Goal: Task Accomplishment & Management: Manage account settings

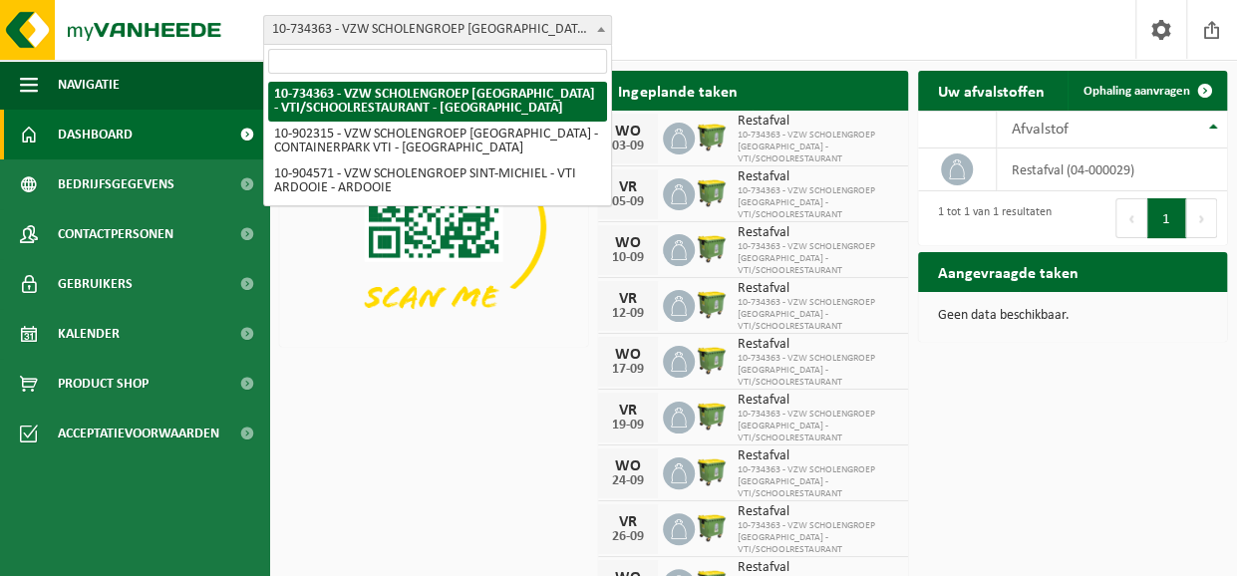
click at [606, 25] on span at bounding box center [601, 29] width 20 height 26
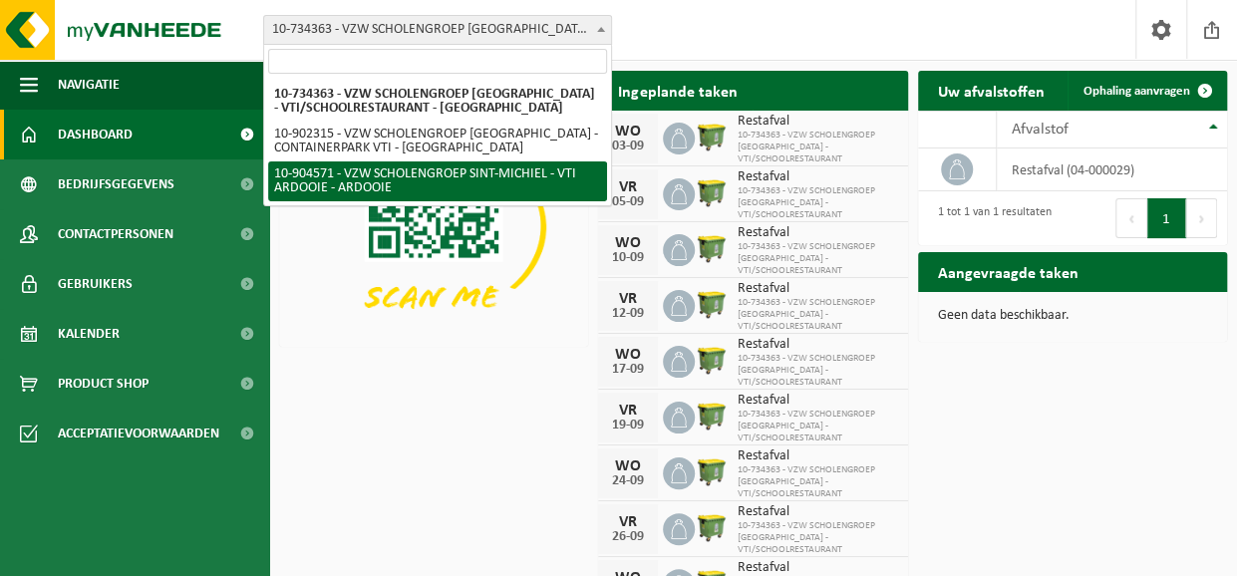
select select "121727"
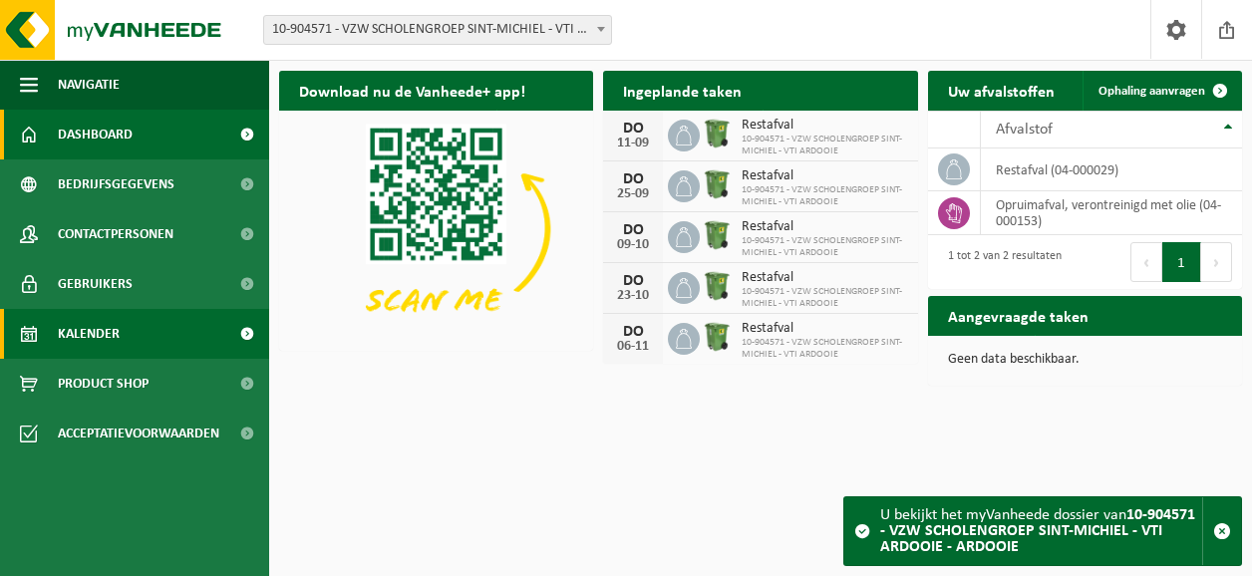
click at [102, 334] on span "Kalender" at bounding box center [89, 334] width 62 height 50
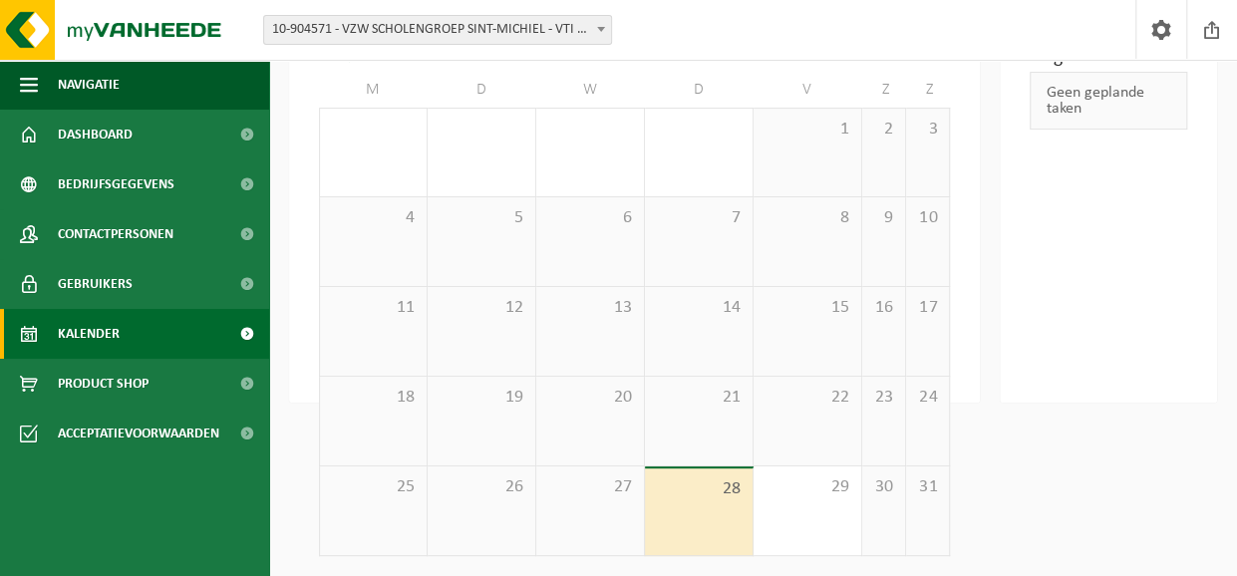
scroll to position [63, 0]
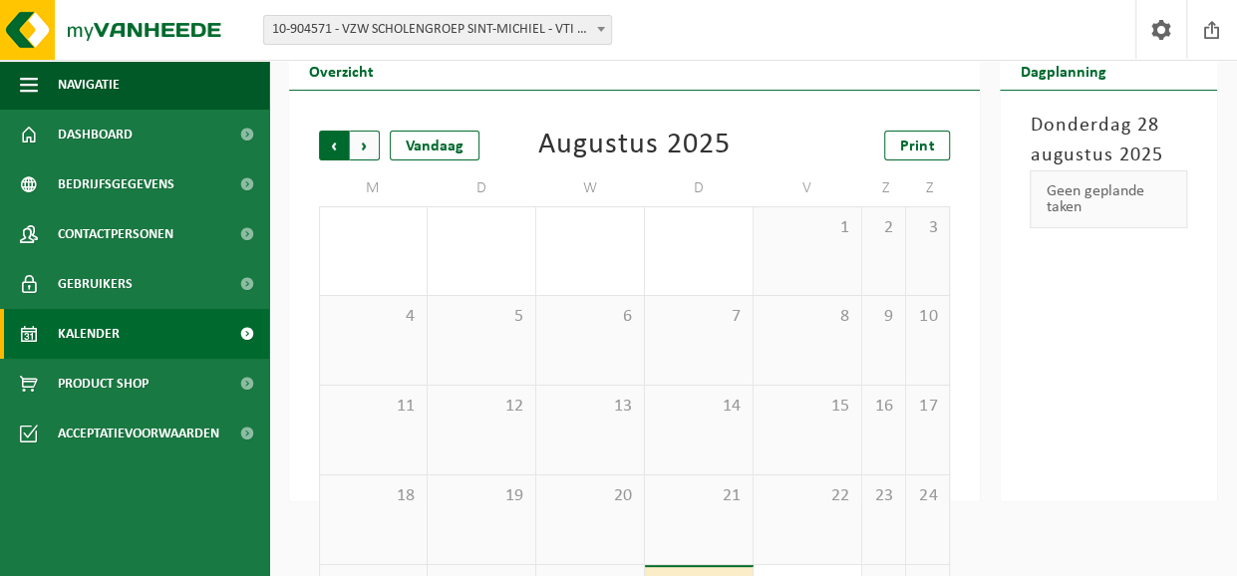
click at [364, 145] on span "Volgende" at bounding box center [365, 146] width 30 height 30
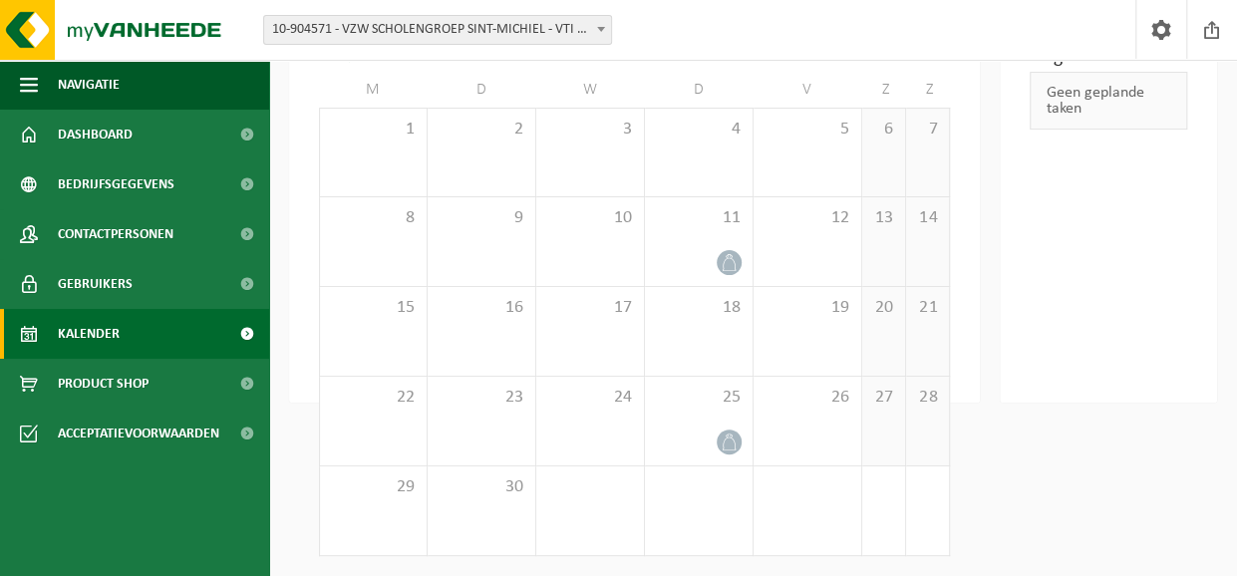
scroll to position [0, 0]
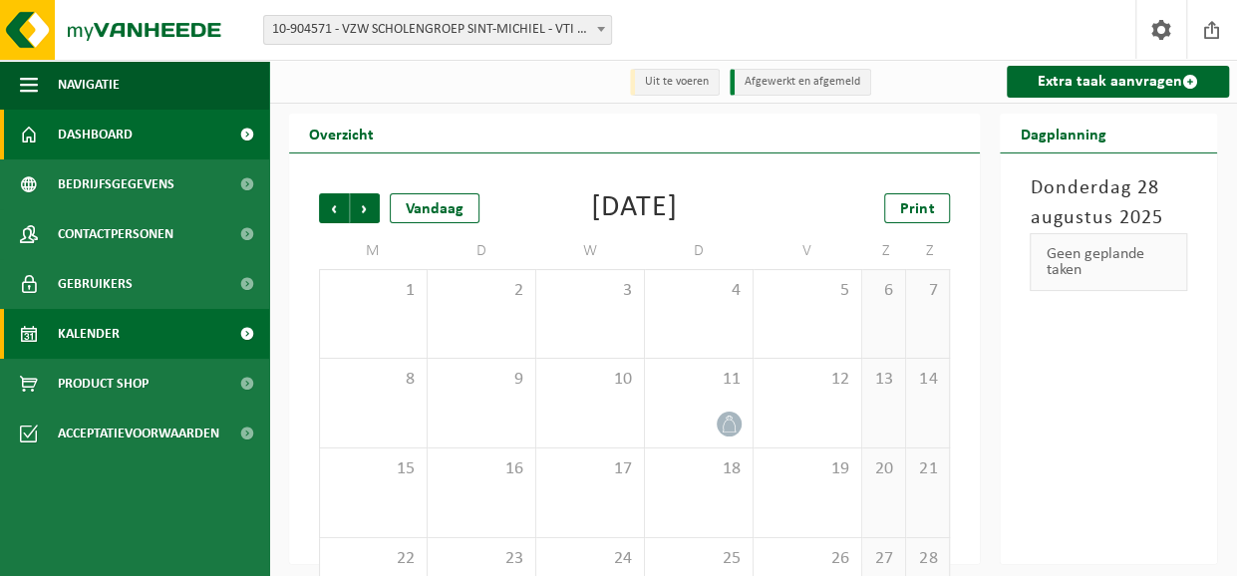
click at [88, 136] on span "Dashboard" at bounding box center [95, 135] width 75 height 50
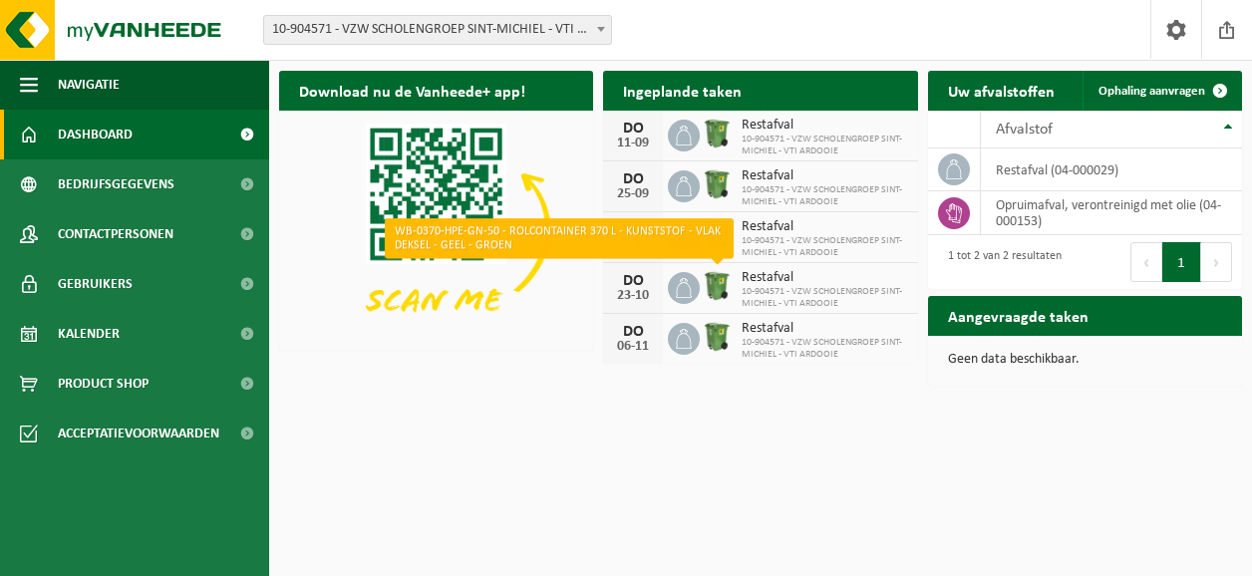
click at [711, 288] on img at bounding box center [717, 286] width 34 height 34
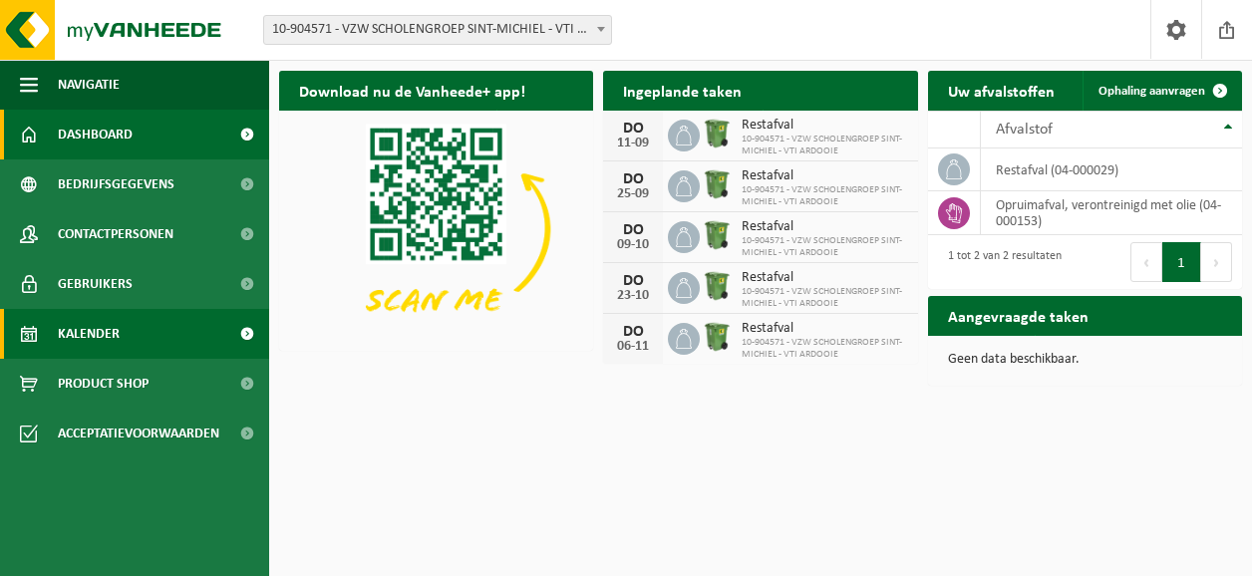
click at [92, 338] on span "Kalender" at bounding box center [89, 334] width 62 height 50
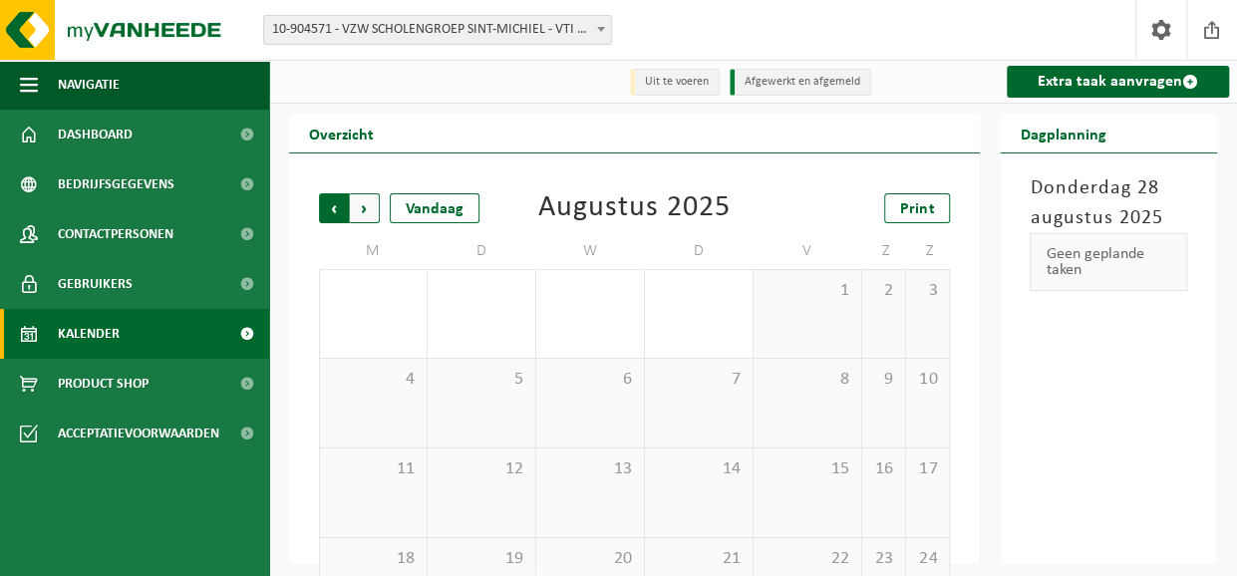
click at [364, 207] on span "Volgende" at bounding box center [365, 208] width 30 height 30
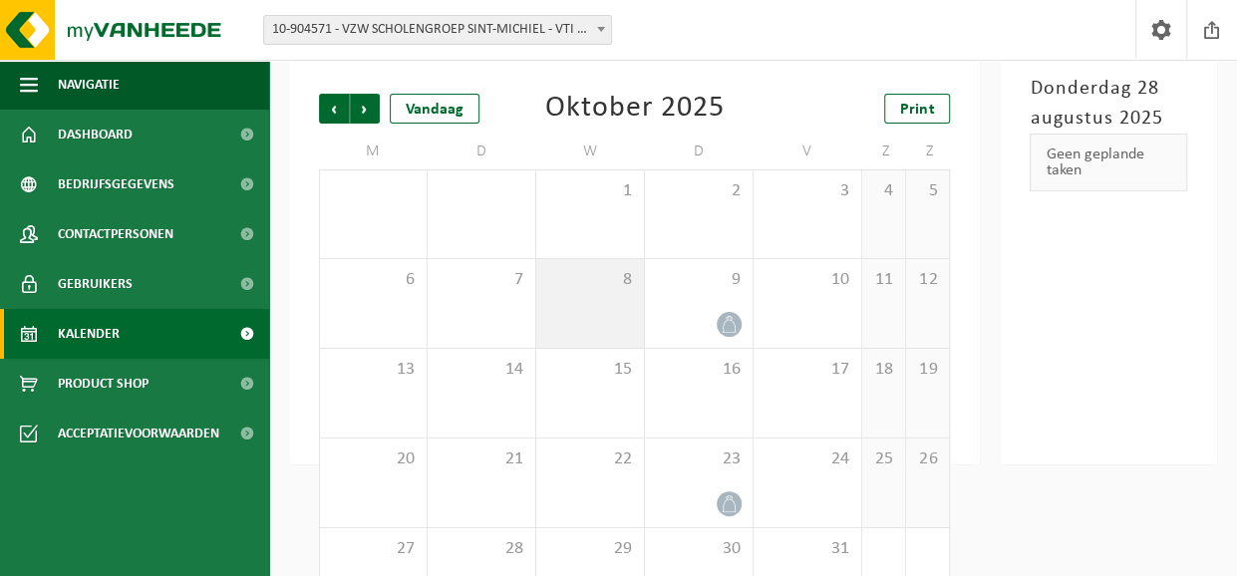
scroll to position [162, 0]
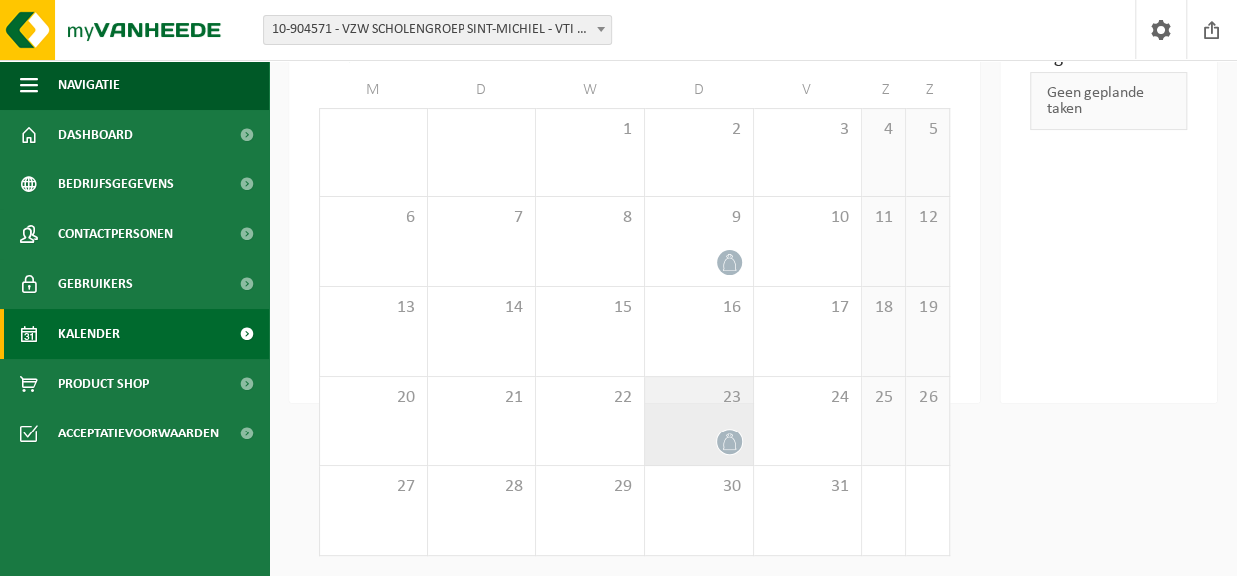
click at [705, 418] on div "23" at bounding box center [699, 421] width 108 height 89
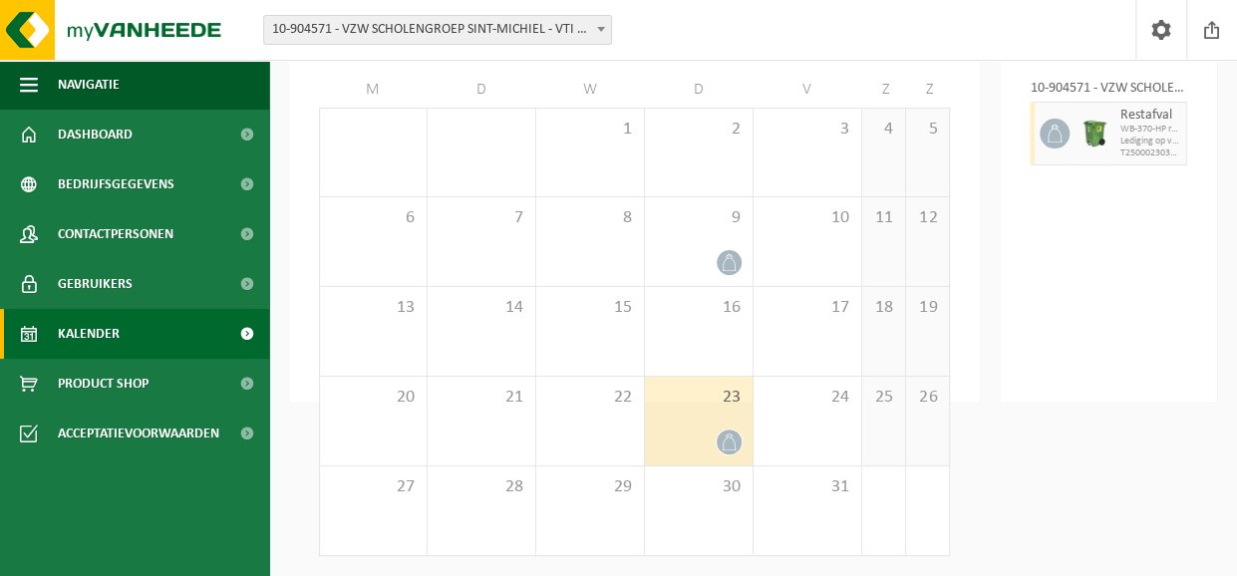
scroll to position [0, 0]
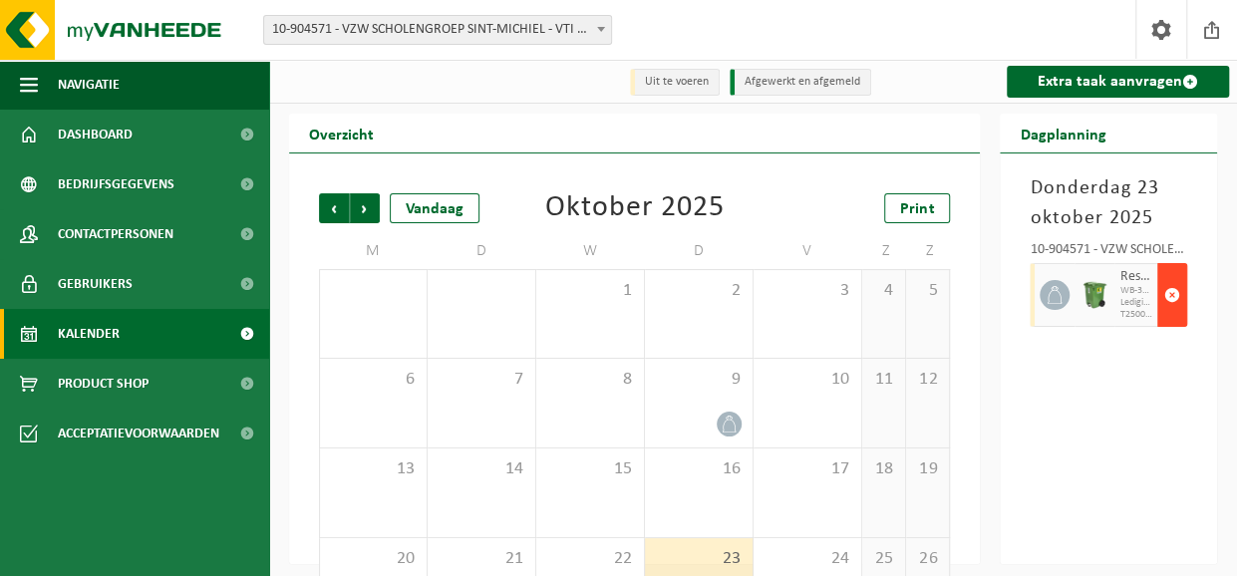
click at [1171, 291] on span "button" at bounding box center [1172, 295] width 16 height 40
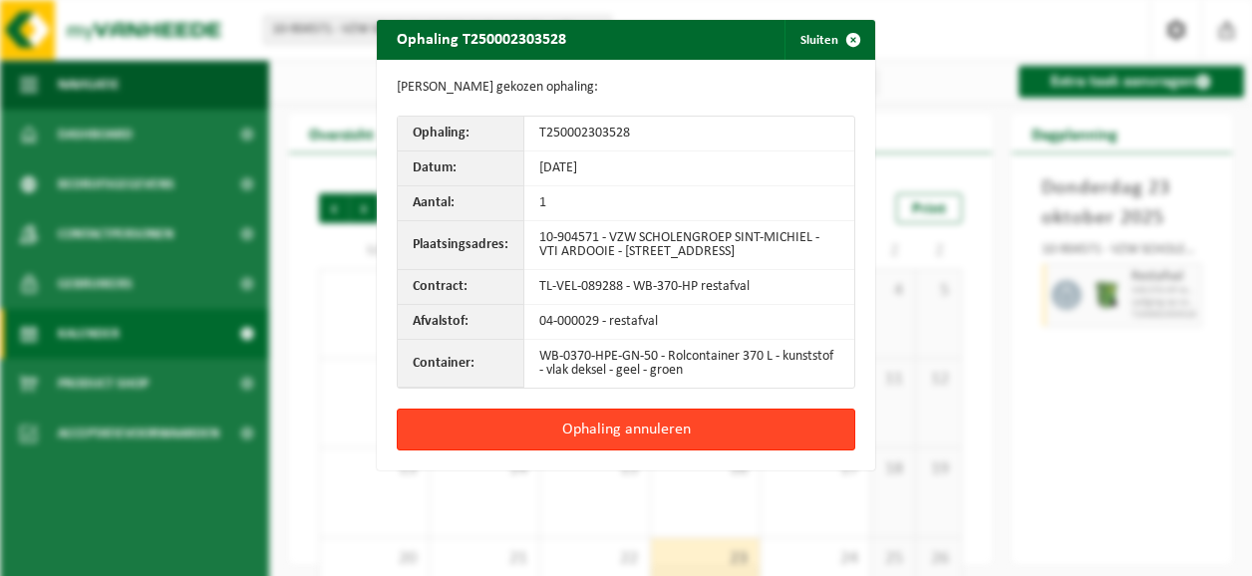
click at [600, 426] on button "Ophaling annuleren" at bounding box center [626, 430] width 458 height 42
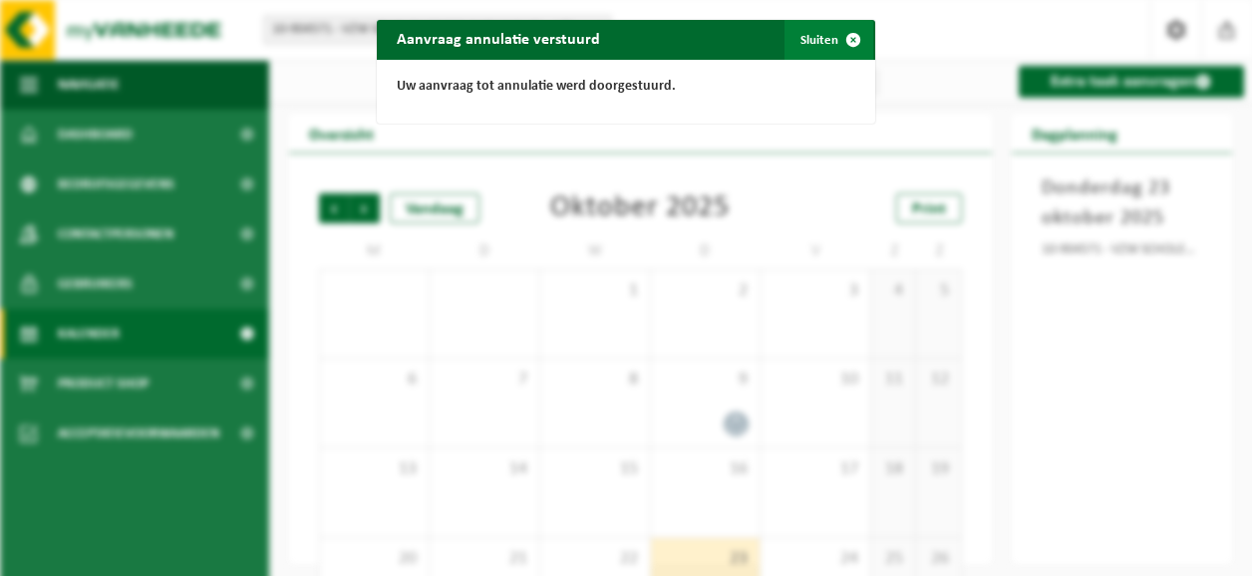
click at [843, 39] on span "button" at bounding box center [853, 40] width 40 height 40
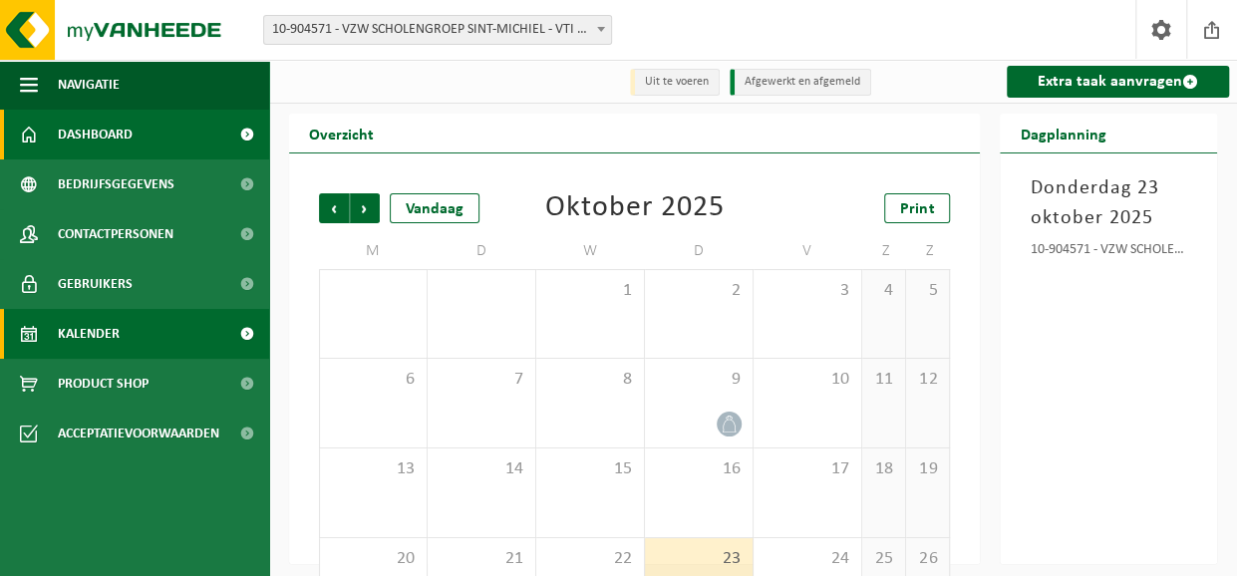
click at [104, 131] on span "Dashboard" at bounding box center [95, 135] width 75 height 50
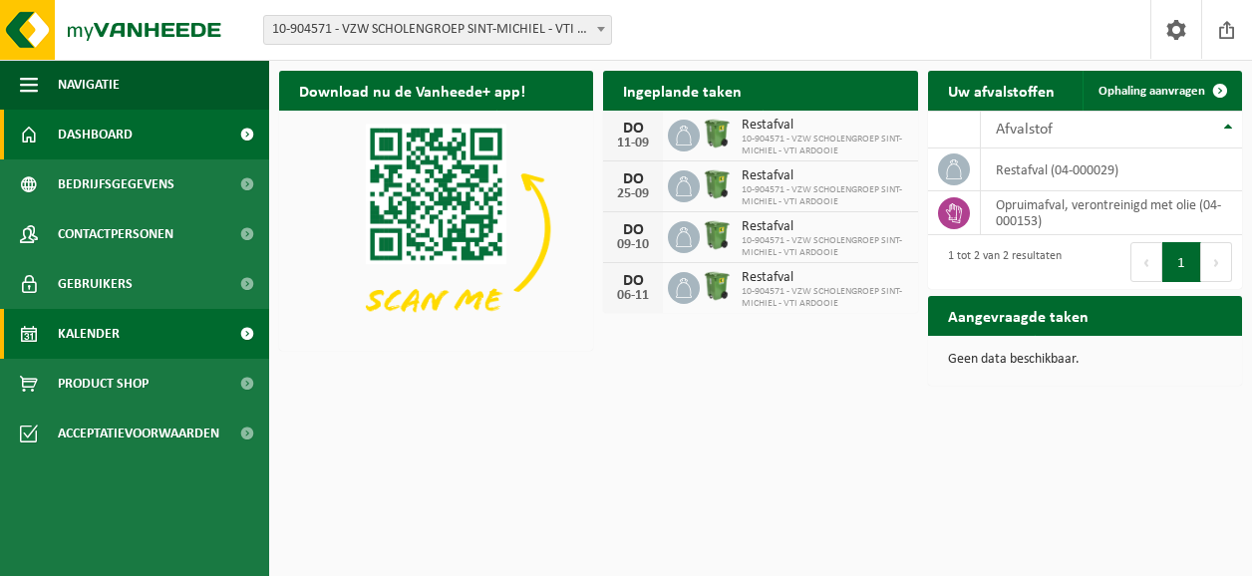
click at [88, 337] on span "Kalender" at bounding box center [89, 334] width 62 height 50
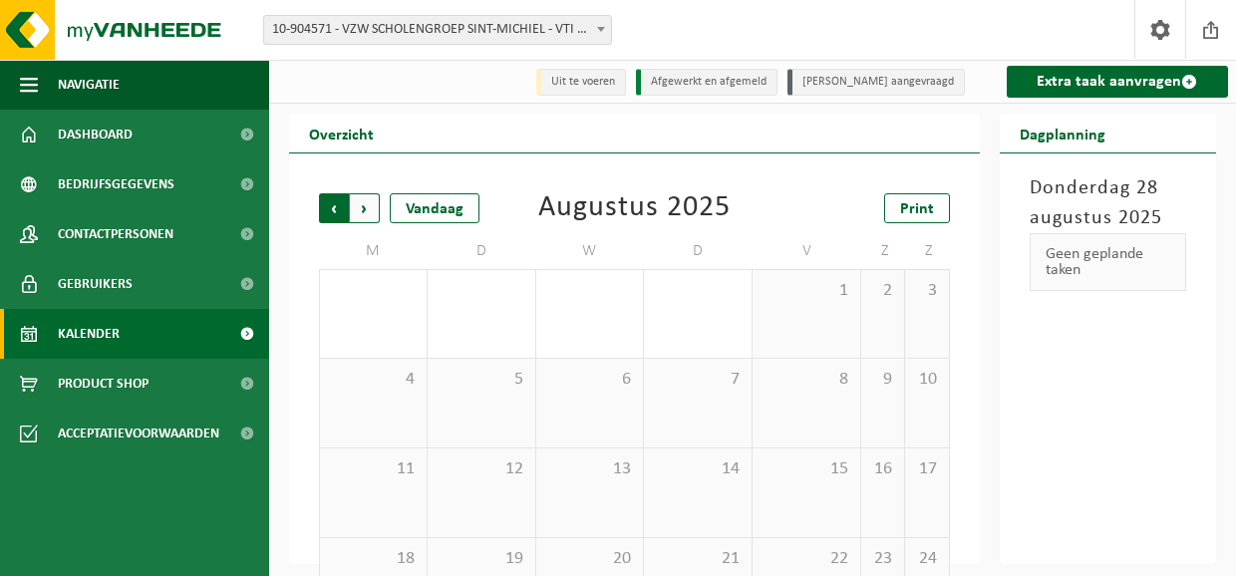
click at [363, 205] on span "Volgende" at bounding box center [365, 208] width 30 height 30
click at [365, 208] on span "Volgende" at bounding box center [365, 208] width 30 height 30
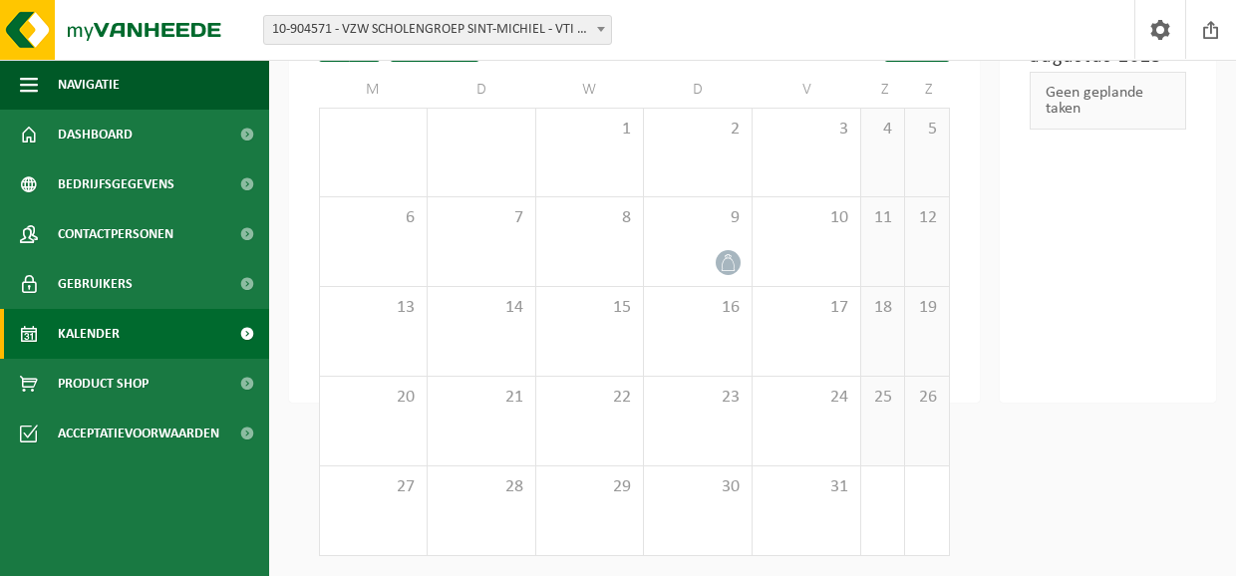
scroll to position [63, 0]
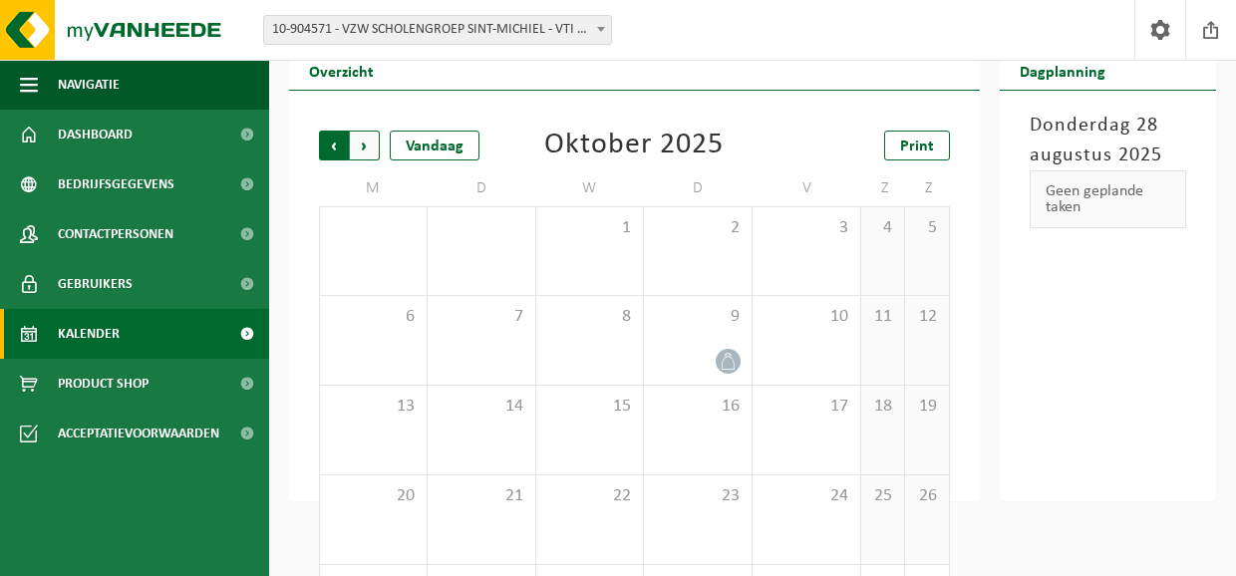
click at [364, 142] on span "Volgende" at bounding box center [365, 146] width 30 height 30
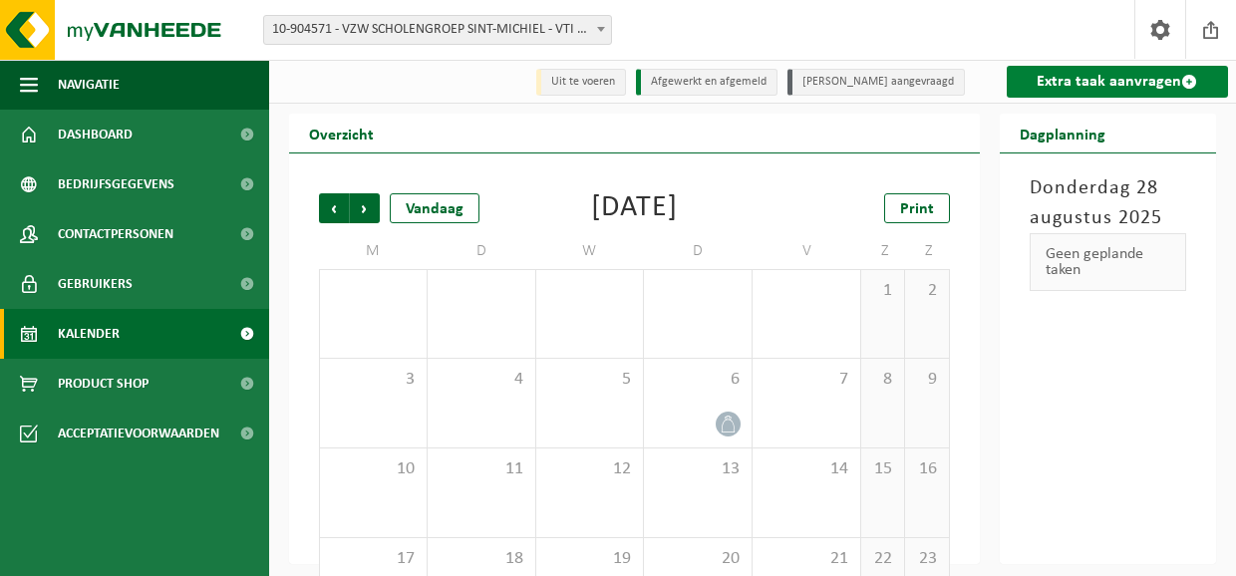
click at [1100, 83] on link "Extra taak aanvragen" at bounding box center [1117, 82] width 222 height 32
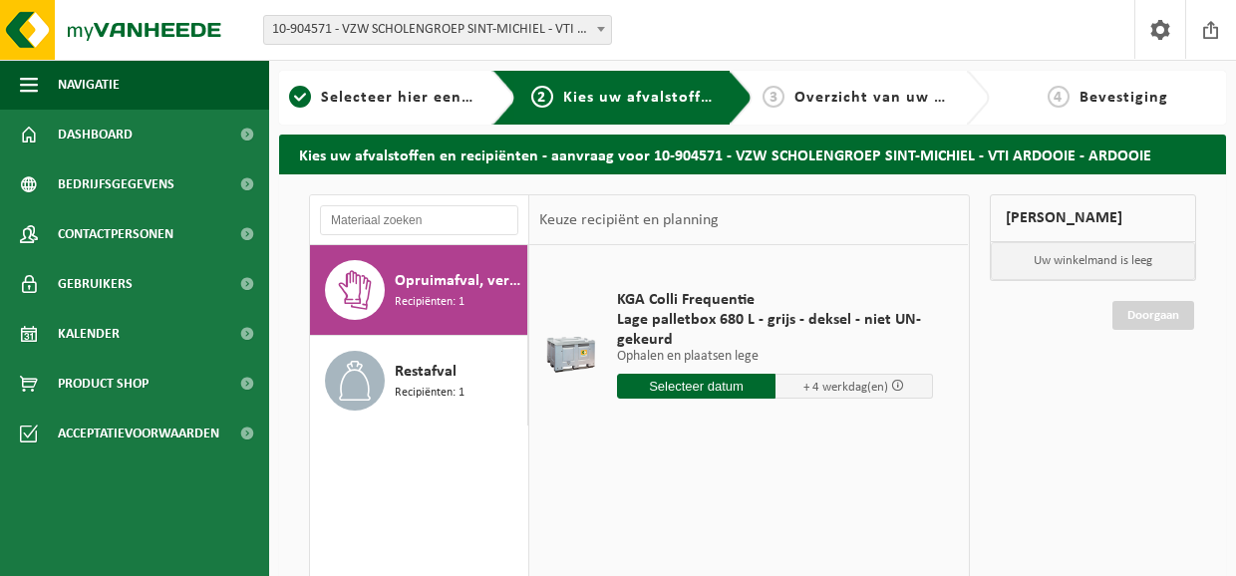
click at [693, 382] on input "text" at bounding box center [696, 386] width 158 height 25
click at [842, 429] on icon at bounding box center [843, 431] width 32 height 32
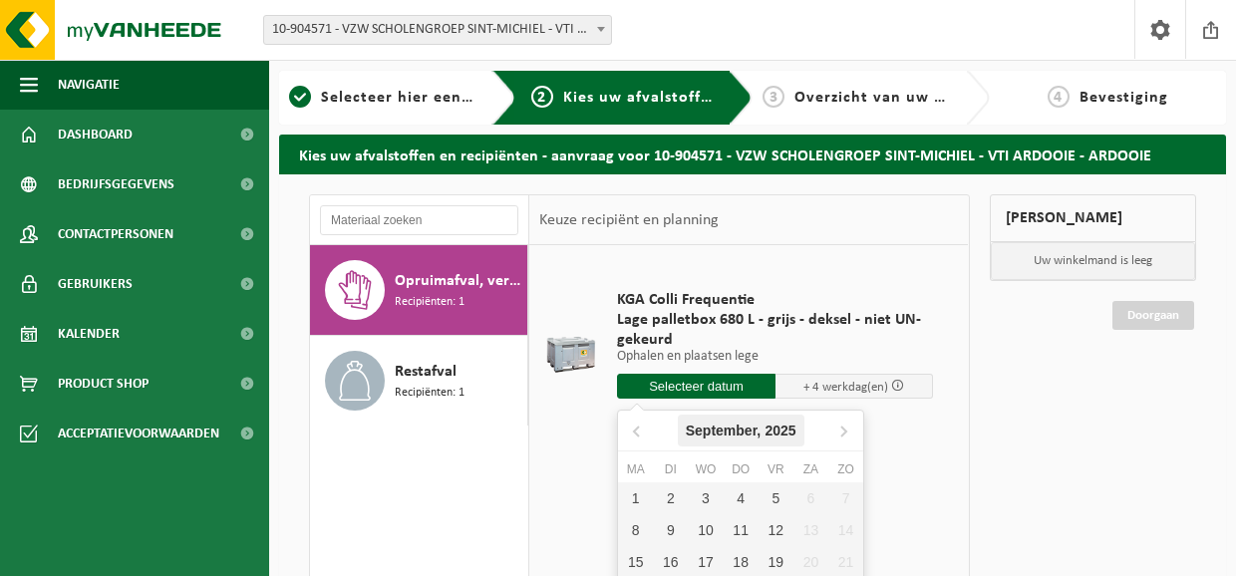
scroll to position [100, 0]
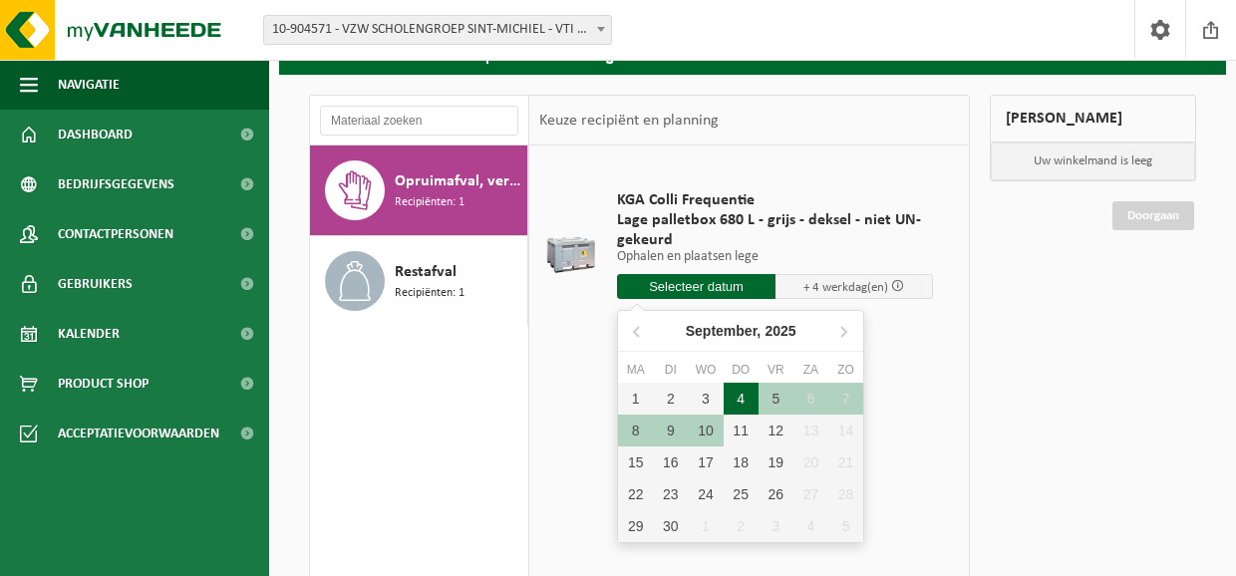
click at [739, 401] on div "4" at bounding box center [740, 399] width 35 height 32
type input "Van 2025-09-04"
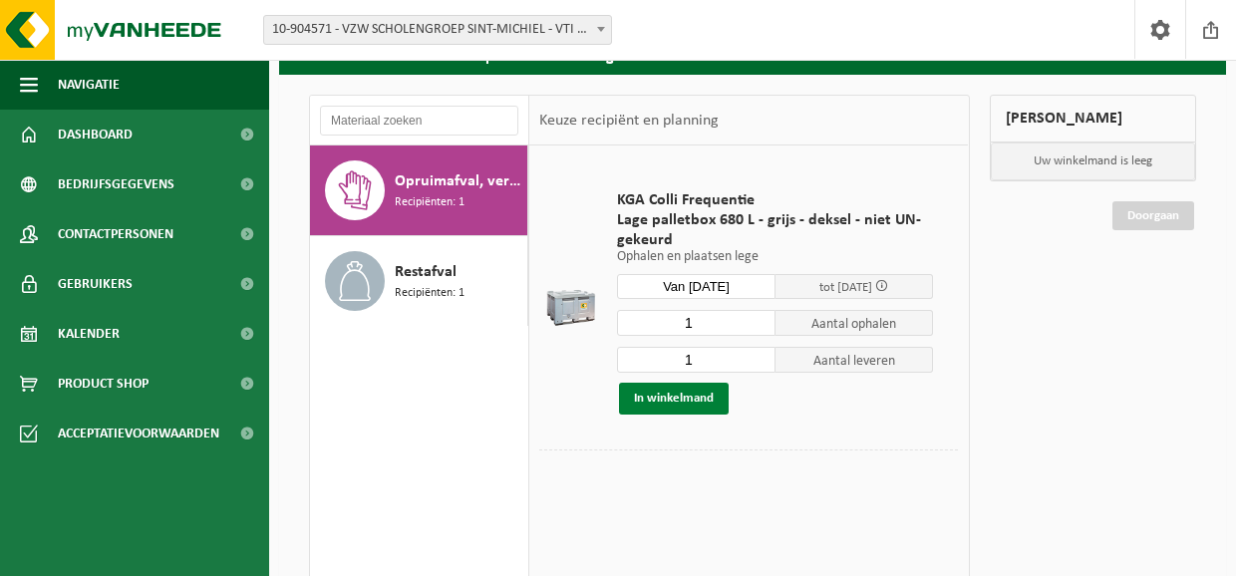
click at [671, 398] on button "In winkelmand" at bounding box center [674, 399] width 110 height 32
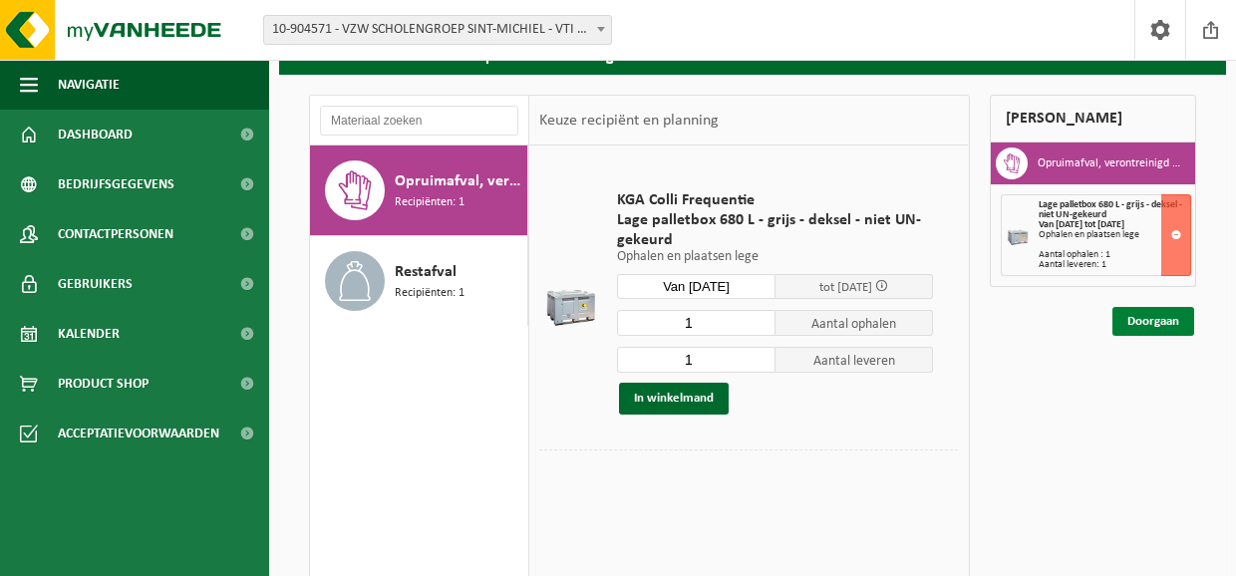
click at [1154, 318] on link "Doorgaan" at bounding box center [1153, 321] width 82 height 29
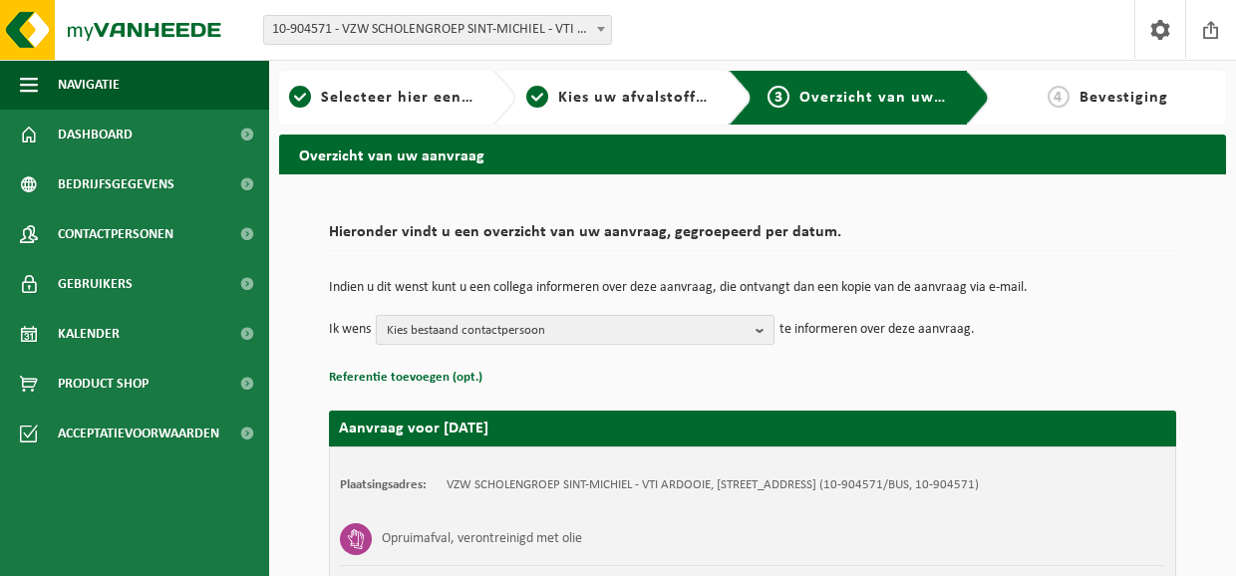
click at [763, 324] on b "button" at bounding box center [764, 330] width 18 height 28
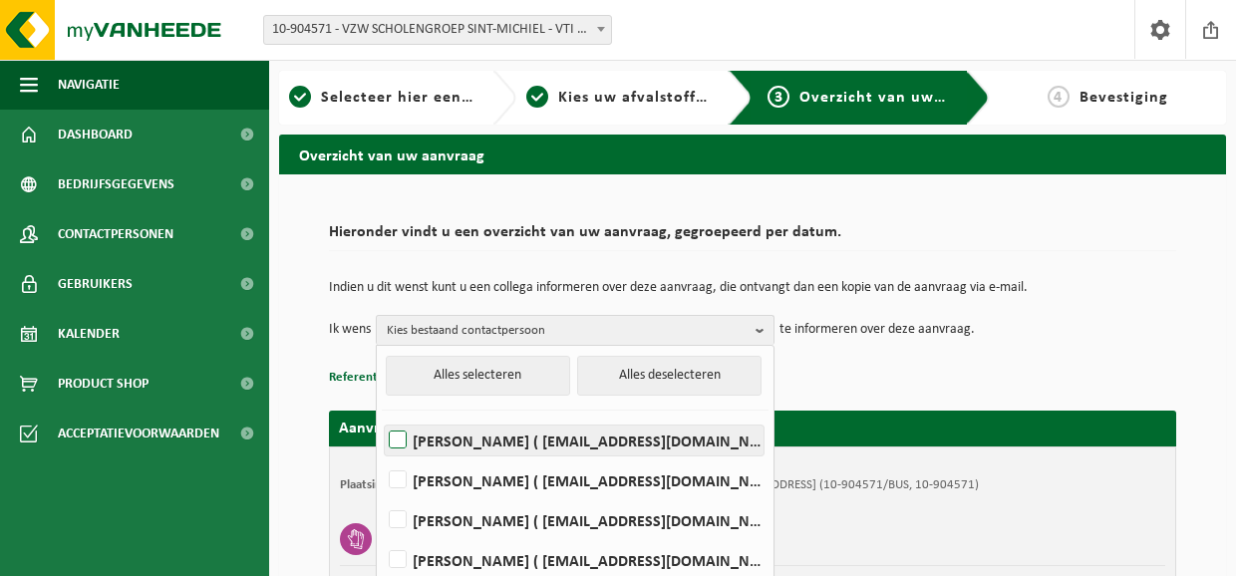
scroll to position [100, 0]
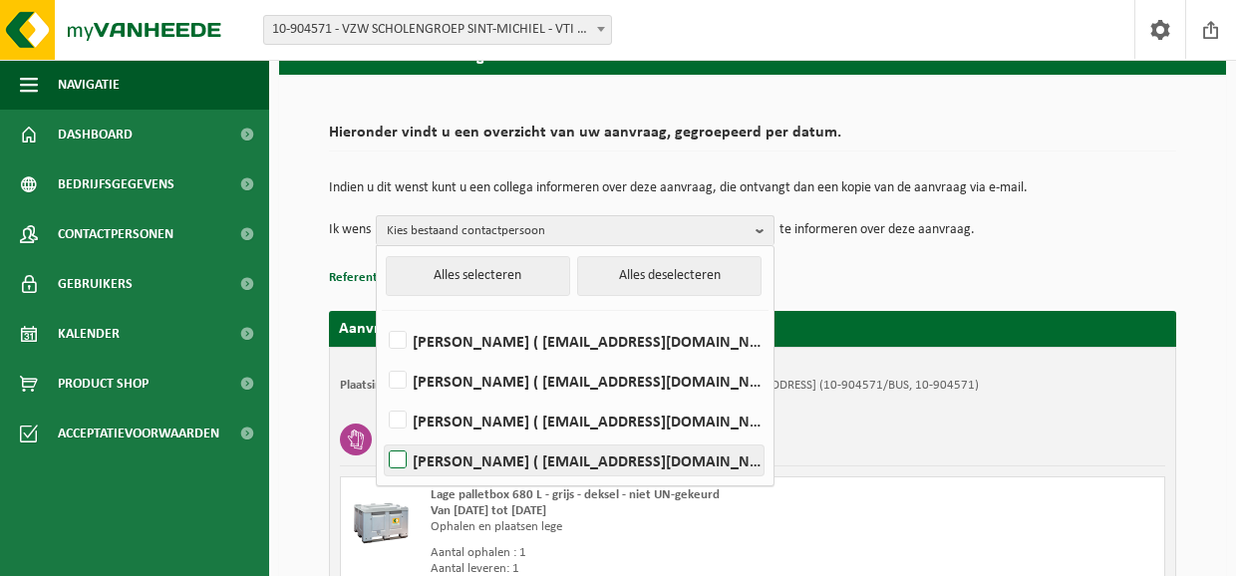
click at [398, 453] on label "FILIEP VERPOUCKE ( filiep.verpoucke@sint-michiel.be )" at bounding box center [574, 460] width 379 height 30
click at [382, 435] on input "FILIEP VERPOUCKE ( filiep.verpoucke@sint-michiel.be )" at bounding box center [381, 434] width 1 height 1
checkbox input "true"
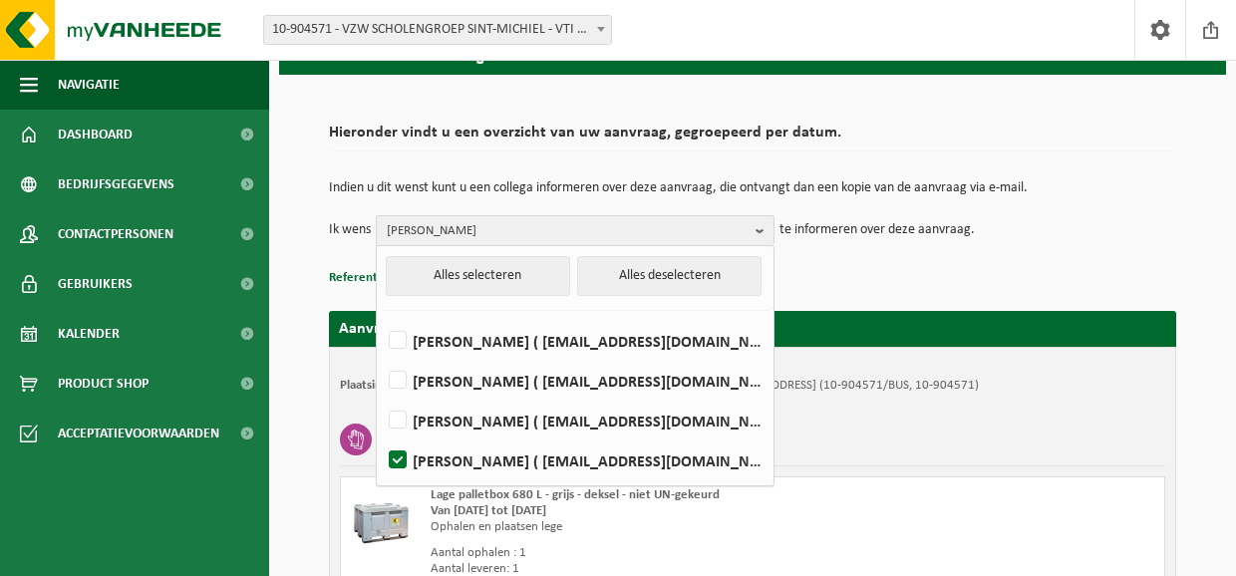
click at [924, 501] on div "Lage palletbox 680 L - grijs - deksel - niet UN-gekeurd Van 2025-09-04 tot 2025…" at bounding box center [752, 532] width 825 height 112
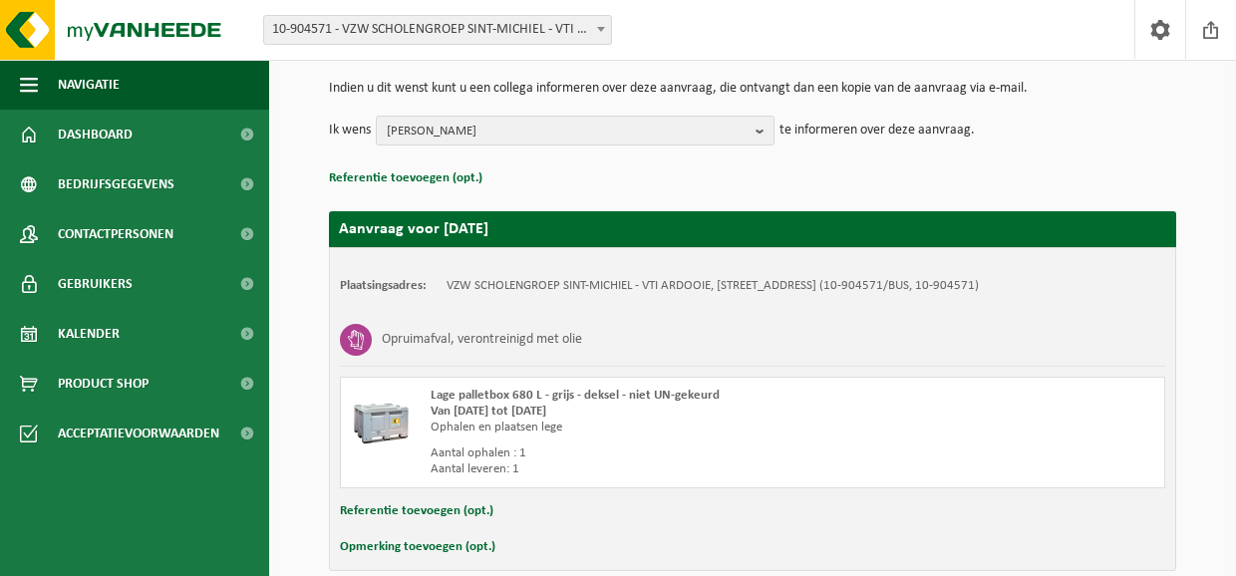
scroll to position [292, 0]
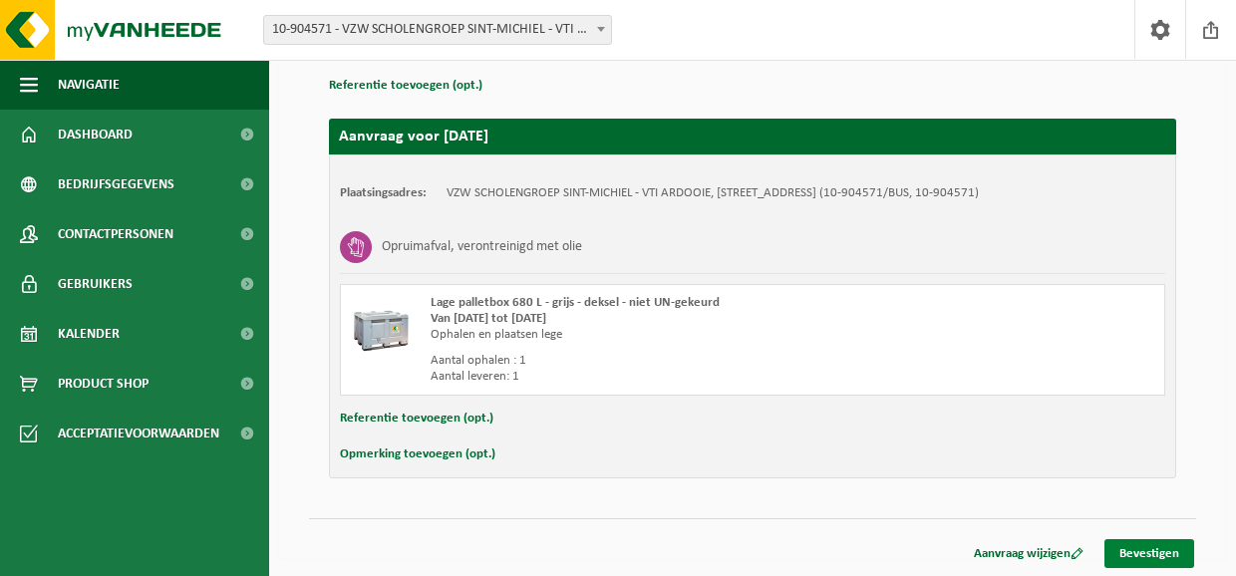
click at [1146, 545] on link "Bevestigen" at bounding box center [1149, 553] width 90 height 29
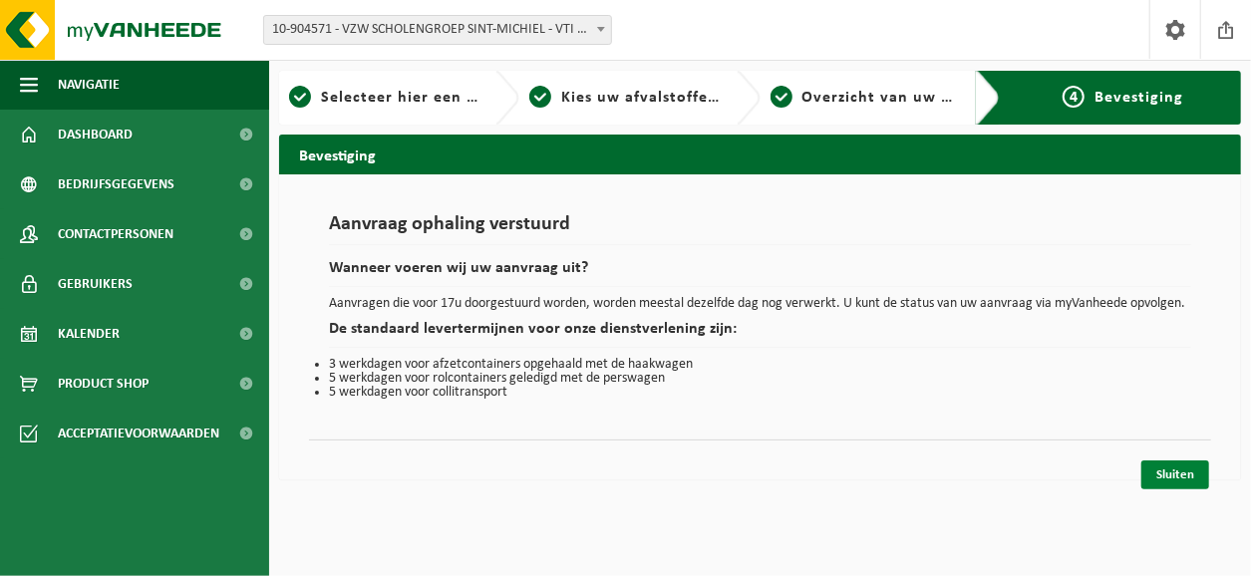
click at [1172, 479] on link "Sluiten" at bounding box center [1175, 474] width 68 height 29
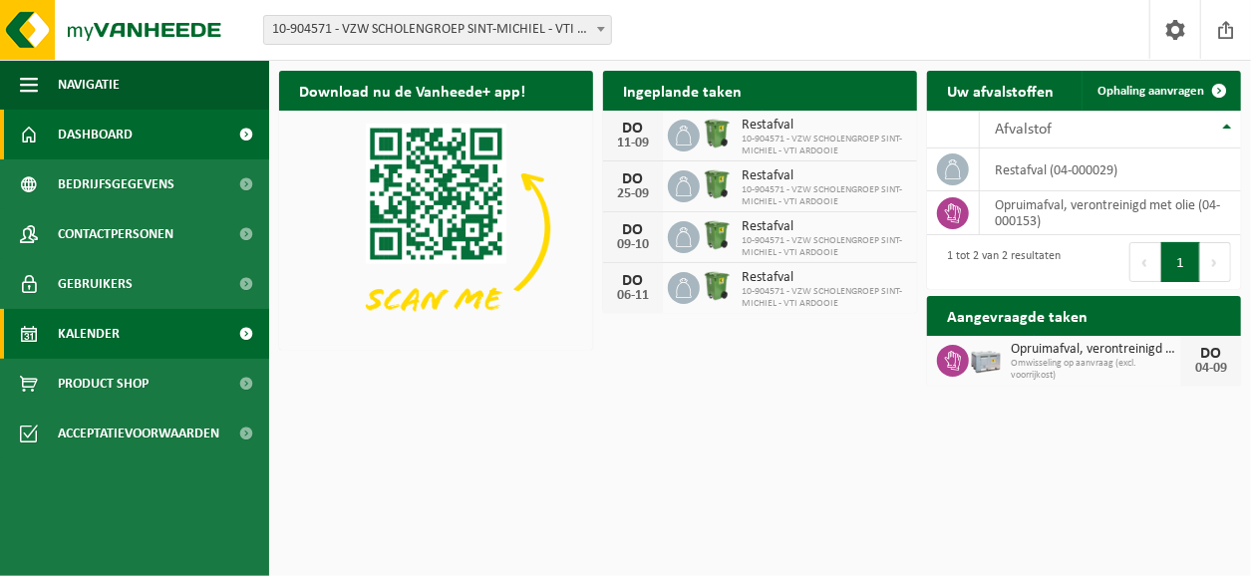
click at [95, 334] on span "Kalender" at bounding box center [89, 334] width 62 height 50
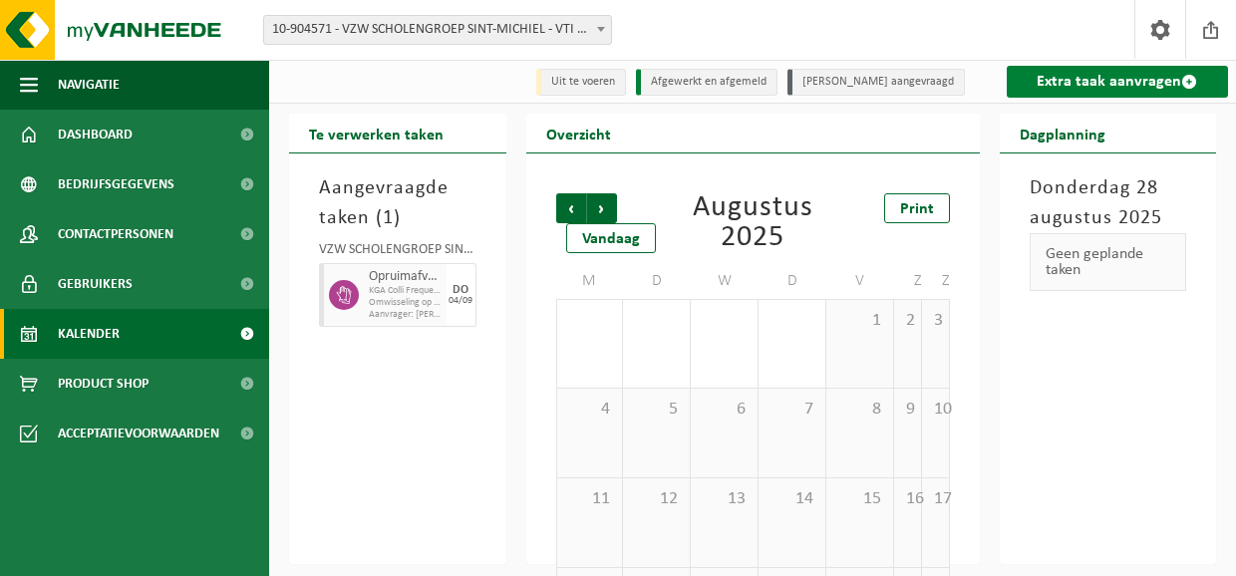
click at [1098, 77] on link "Extra taak aanvragen" at bounding box center [1117, 82] width 222 height 32
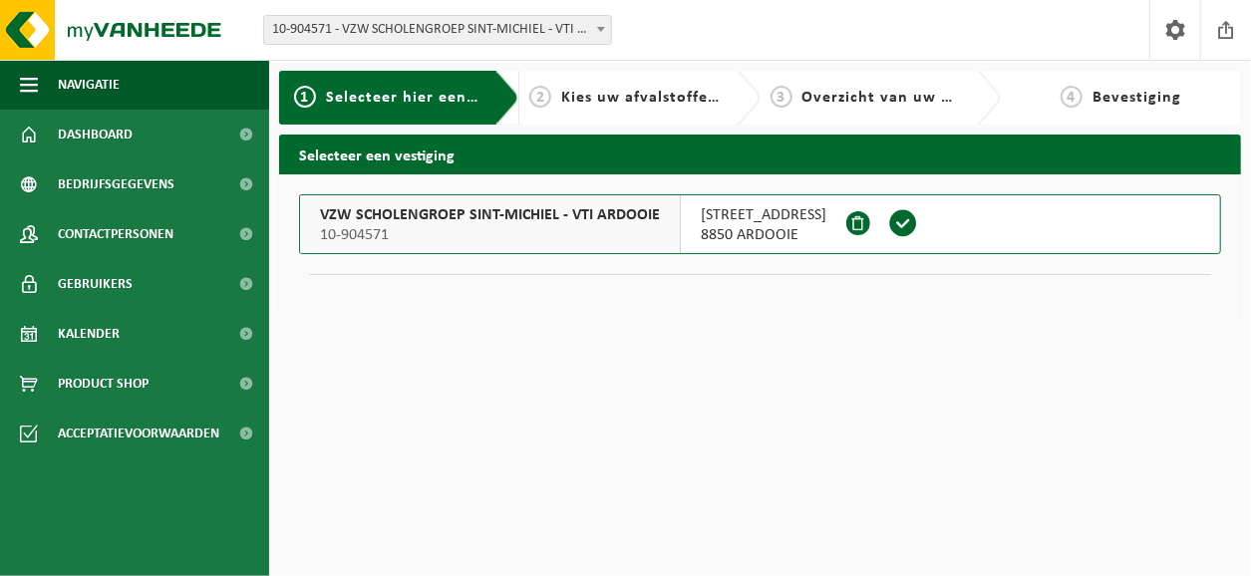
click at [645, 101] on span "Kies uw afvalstoffen en recipiënten" at bounding box center [698, 98] width 274 height 16
click at [900, 221] on span at bounding box center [903, 223] width 30 height 30
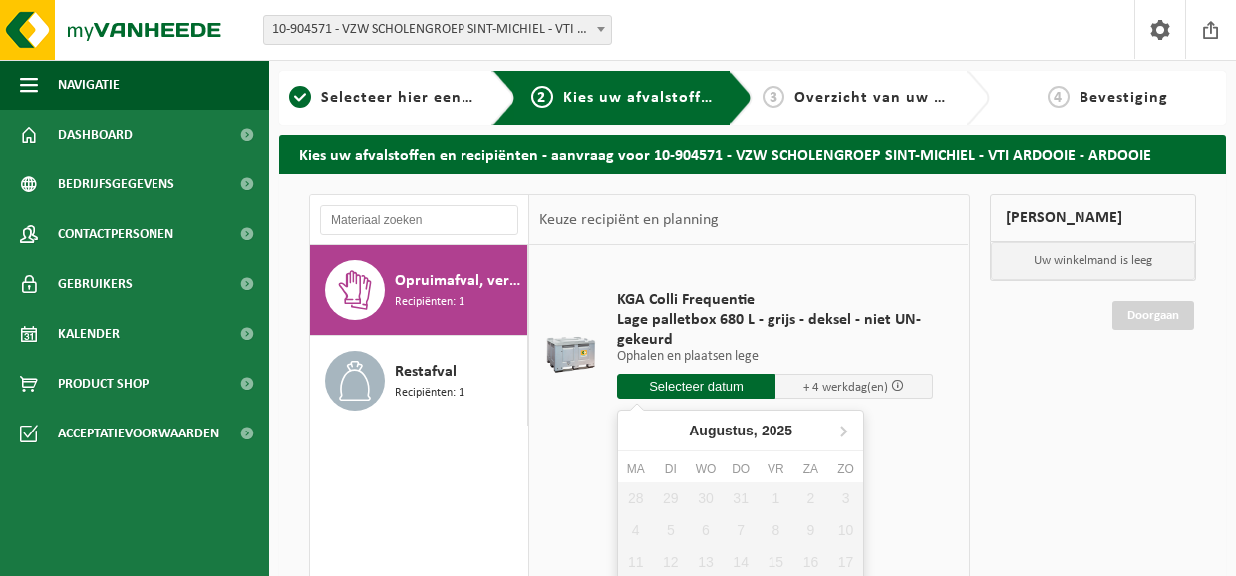
click at [690, 384] on input "text" at bounding box center [696, 386] width 158 height 25
click at [841, 425] on icon at bounding box center [843, 431] width 32 height 32
click at [841, 424] on icon at bounding box center [843, 431] width 32 height 32
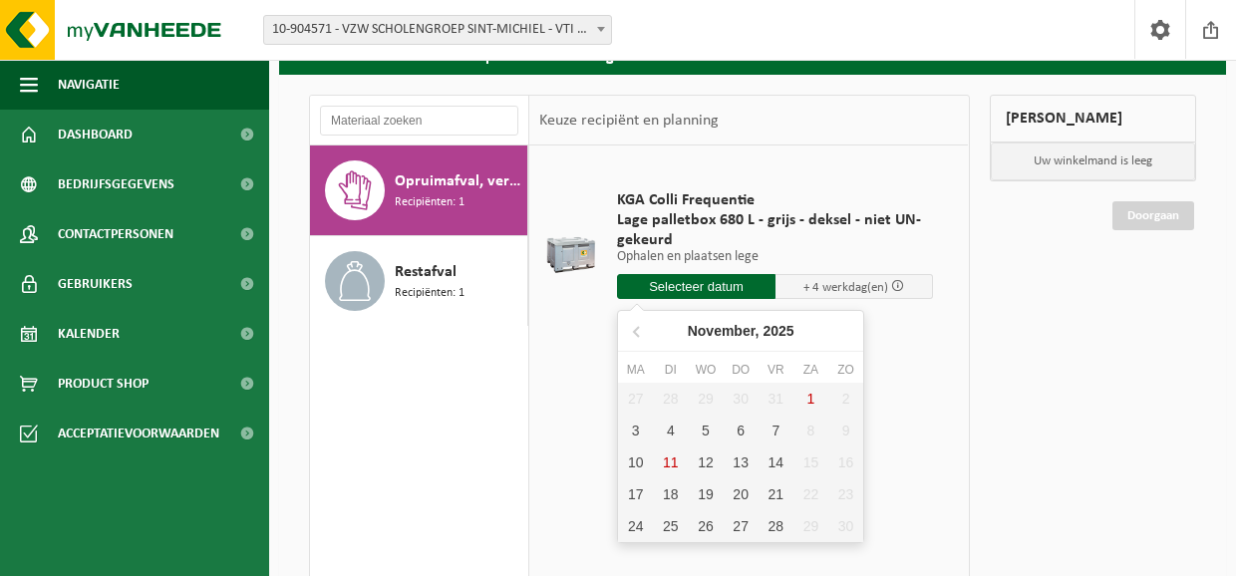
scroll to position [199, 0]
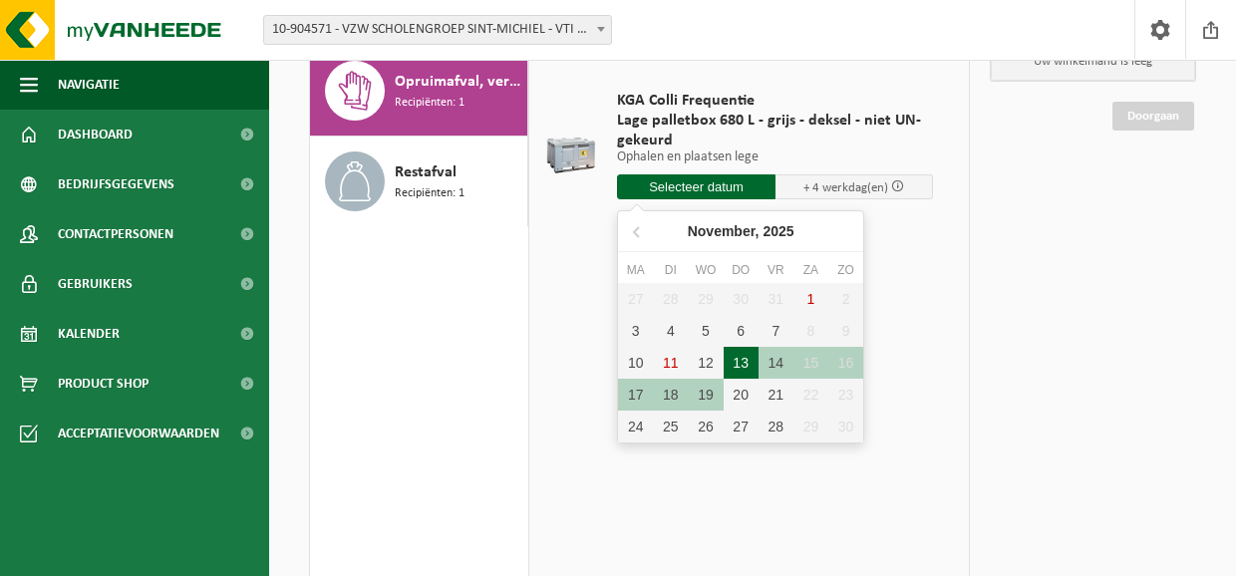
click at [741, 361] on div "13" at bounding box center [740, 363] width 35 height 32
type input "Van 2025-11-13"
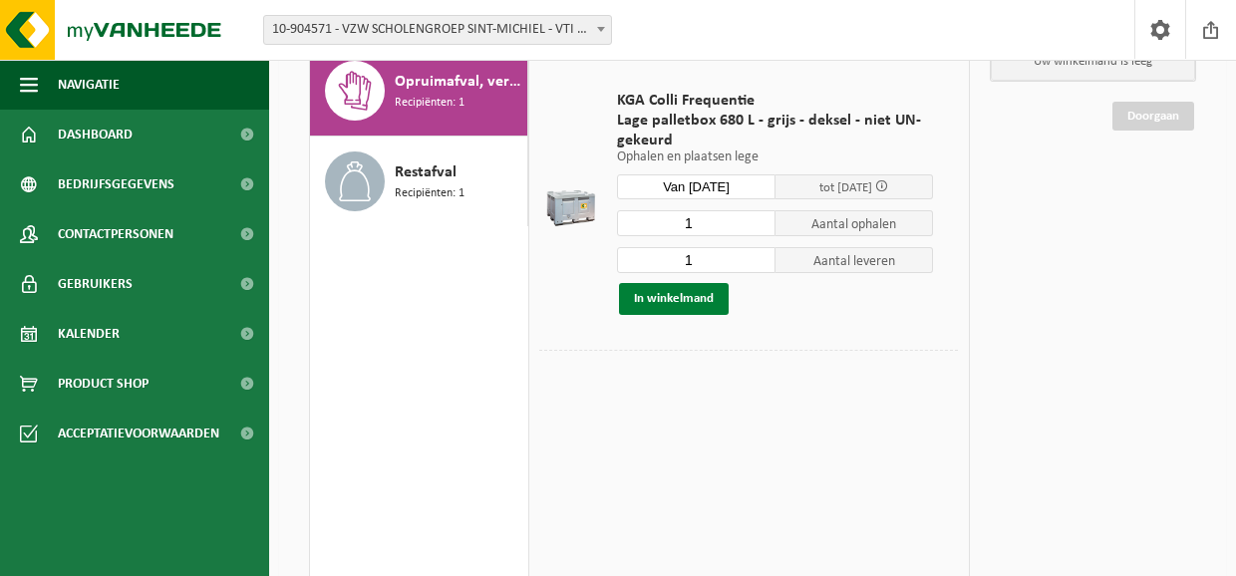
click at [684, 298] on button "In winkelmand" at bounding box center [674, 299] width 110 height 32
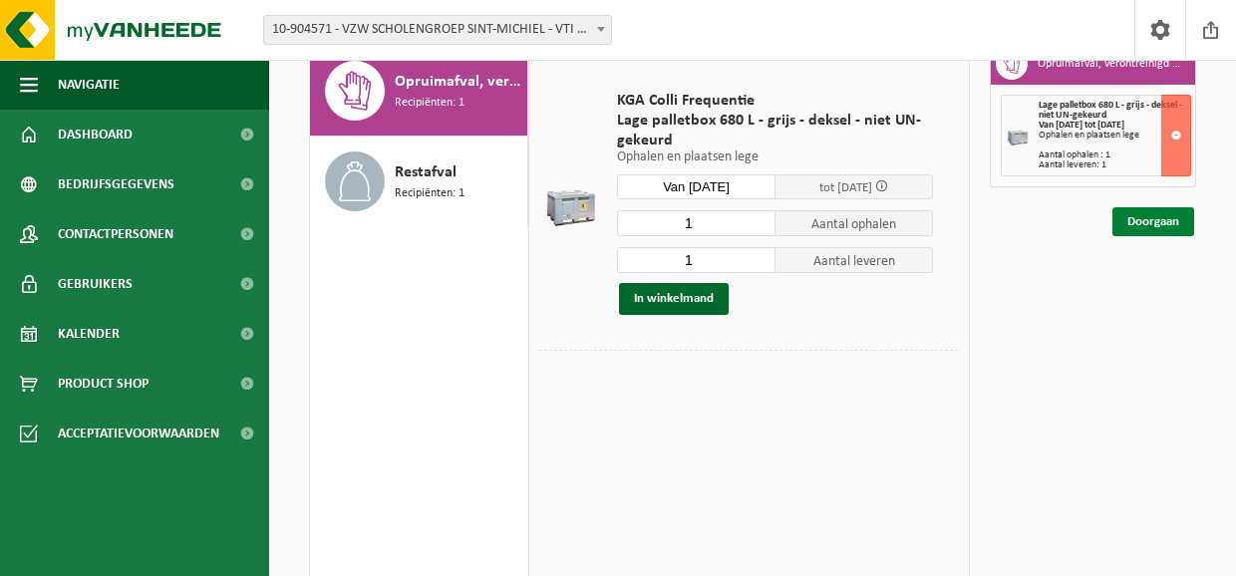
click at [1145, 215] on link "Doorgaan" at bounding box center [1153, 221] width 82 height 29
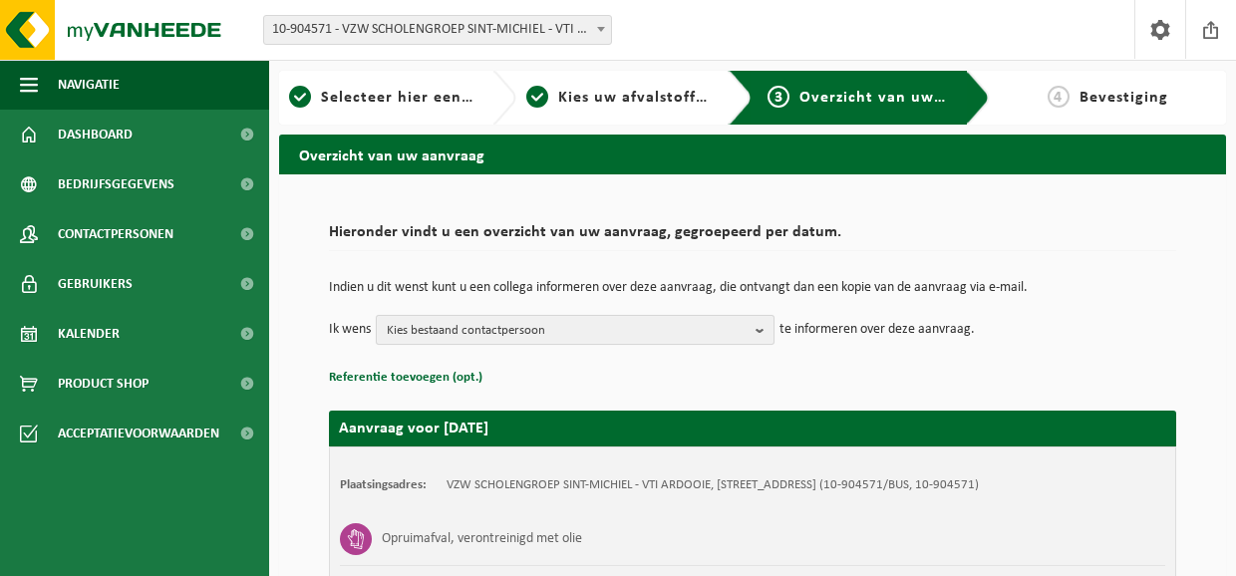
click at [757, 324] on b "button" at bounding box center [764, 330] width 18 height 28
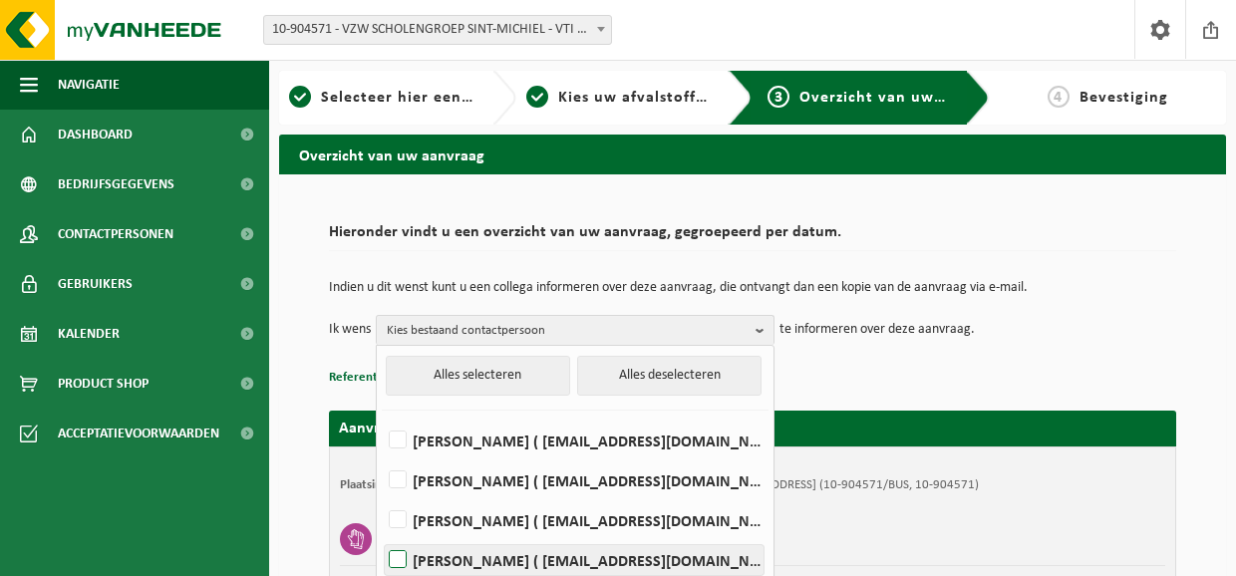
click at [395, 550] on label "FILIEP VERPOUCKE ( filiep.verpoucke@sint-michiel.be )" at bounding box center [574, 560] width 379 height 30
click at [382, 535] on input "FILIEP VERPOUCKE ( filiep.verpoucke@sint-michiel.be )" at bounding box center [381, 534] width 1 height 1
checkbox input "true"
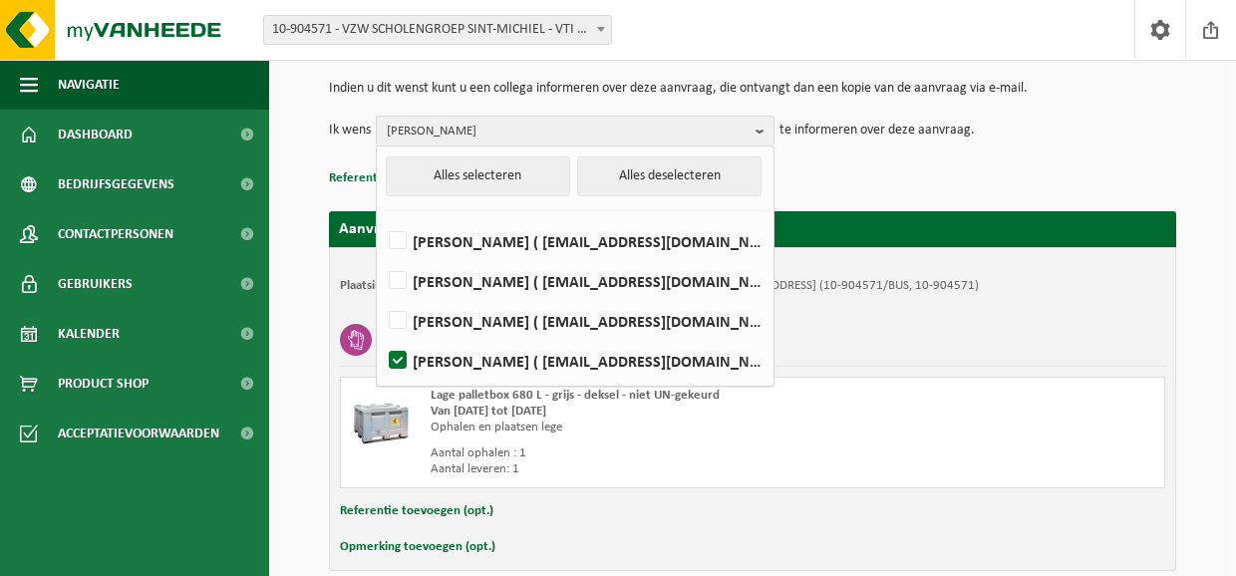
scroll to position [100, 0]
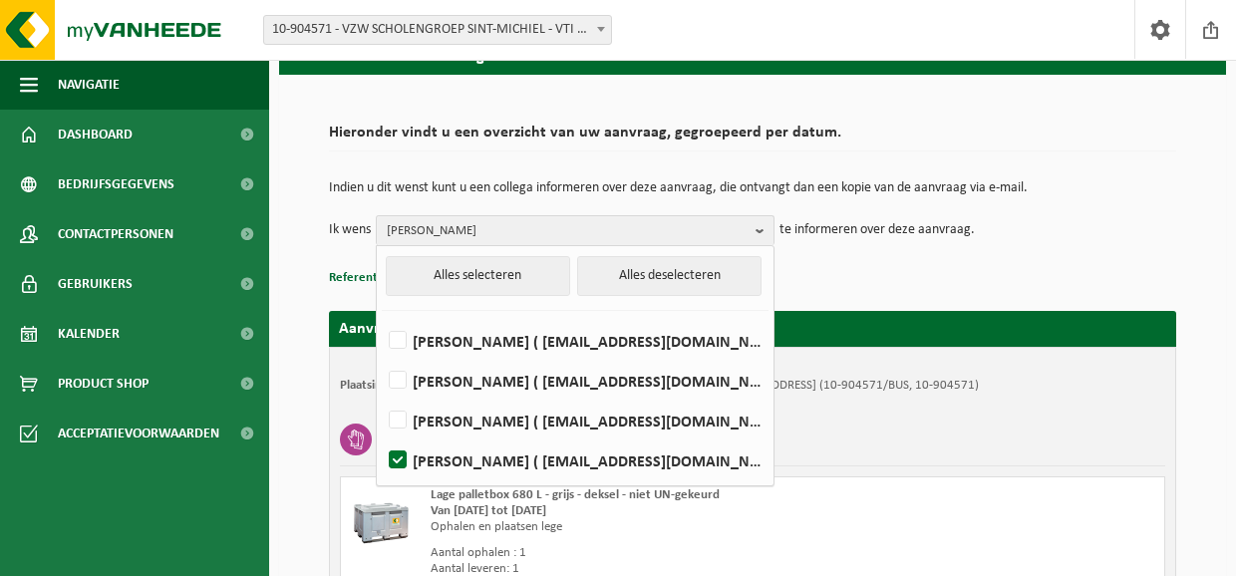
click at [989, 504] on div "Lage palletbox 680 L - grijs - deksel - niet UN-gekeurd Van 2025-11-13 tot 2025…" at bounding box center [752, 532] width 825 height 112
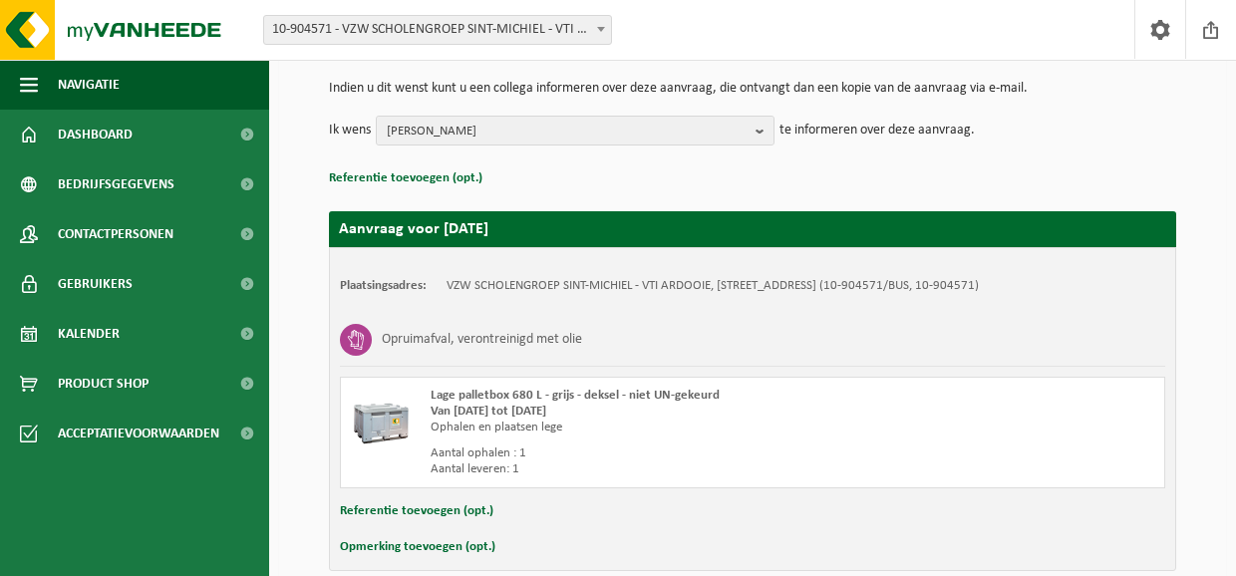
scroll to position [292, 0]
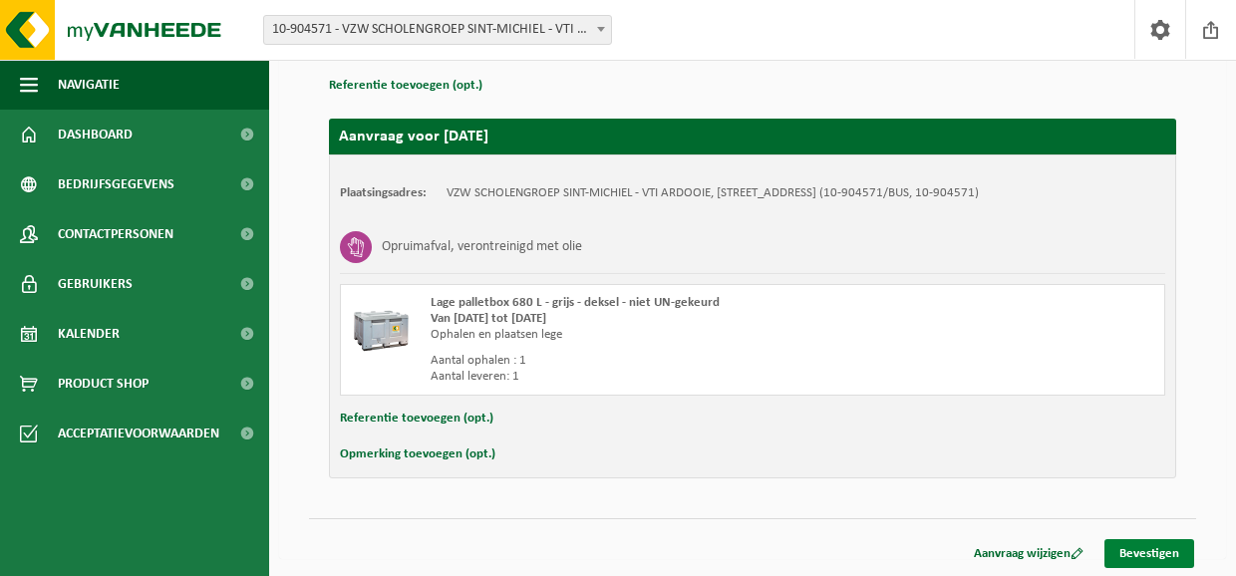
click at [1144, 543] on link "Bevestigen" at bounding box center [1149, 553] width 90 height 29
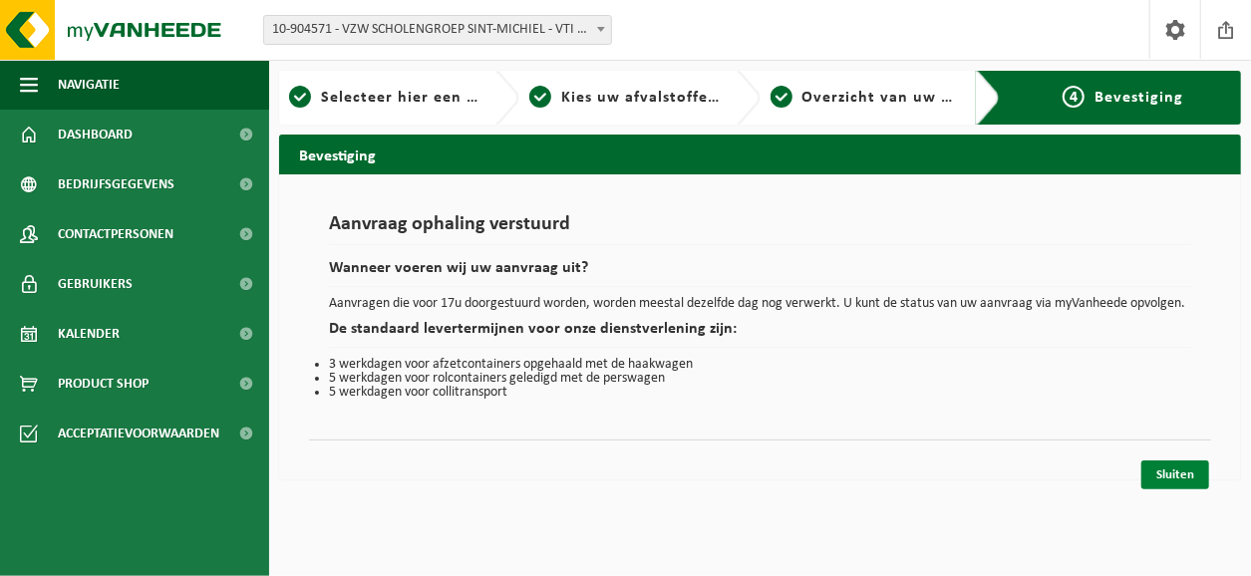
click at [1178, 483] on link "Sluiten" at bounding box center [1175, 474] width 68 height 29
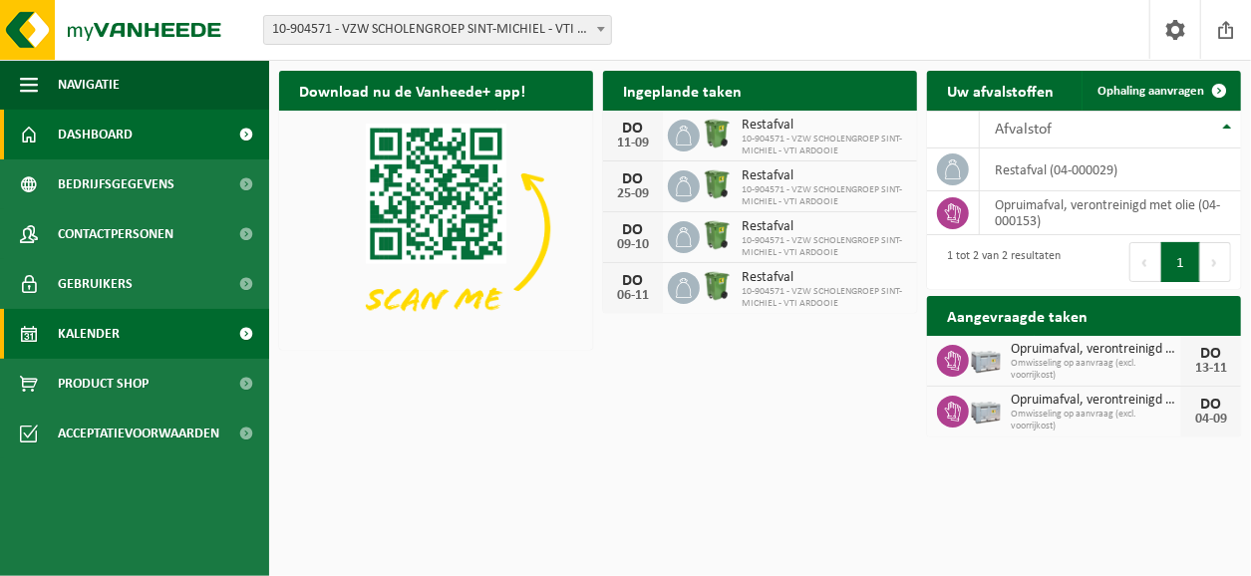
click at [92, 333] on span "Kalender" at bounding box center [89, 334] width 62 height 50
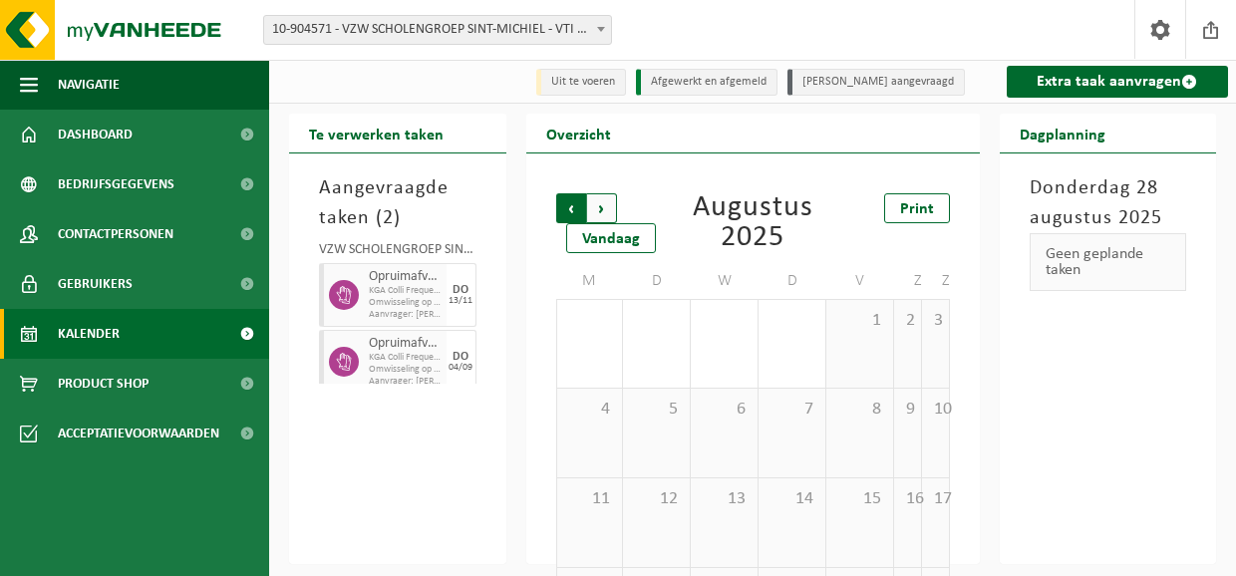
click at [601, 206] on span "Volgende" at bounding box center [602, 208] width 30 height 30
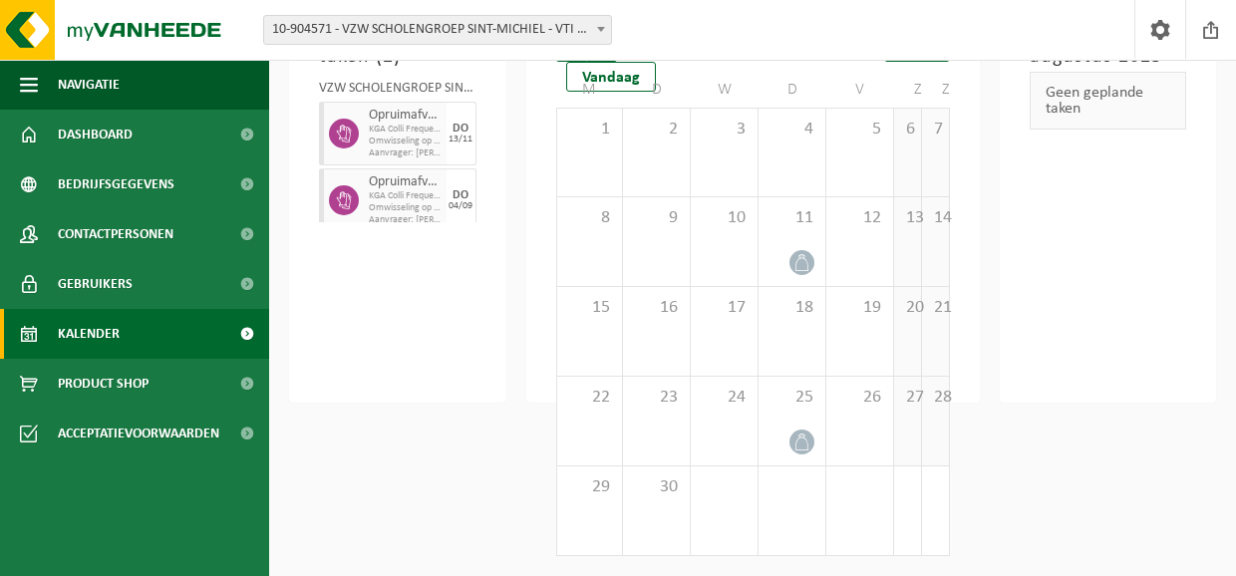
scroll to position [93, 0]
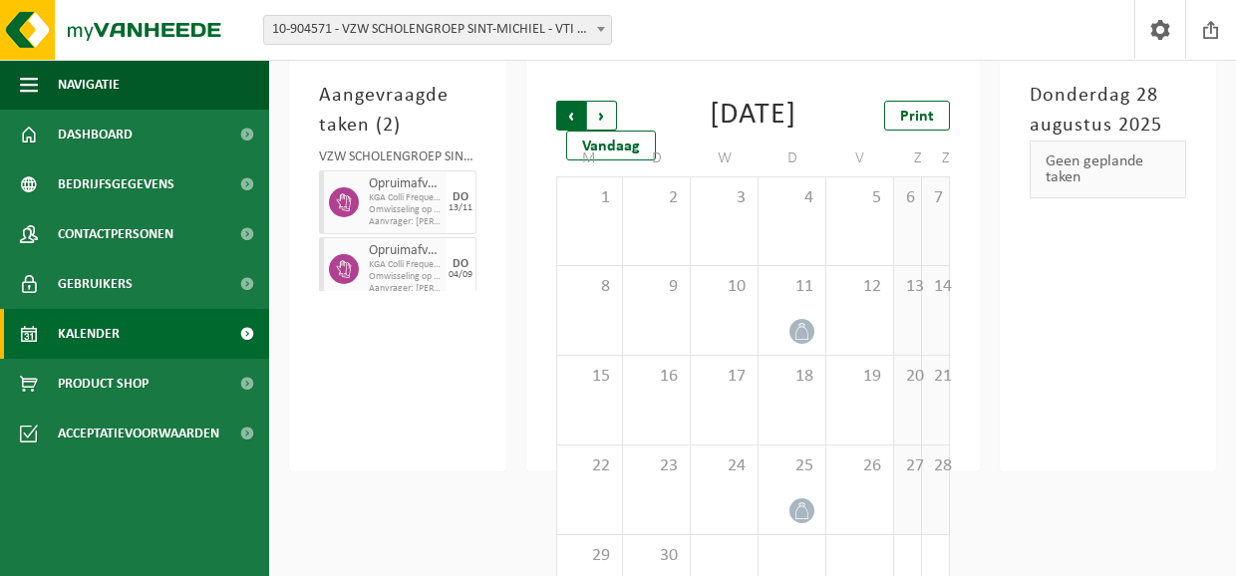
click at [600, 109] on span "Volgende" at bounding box center [602, 116] width 30 height 30
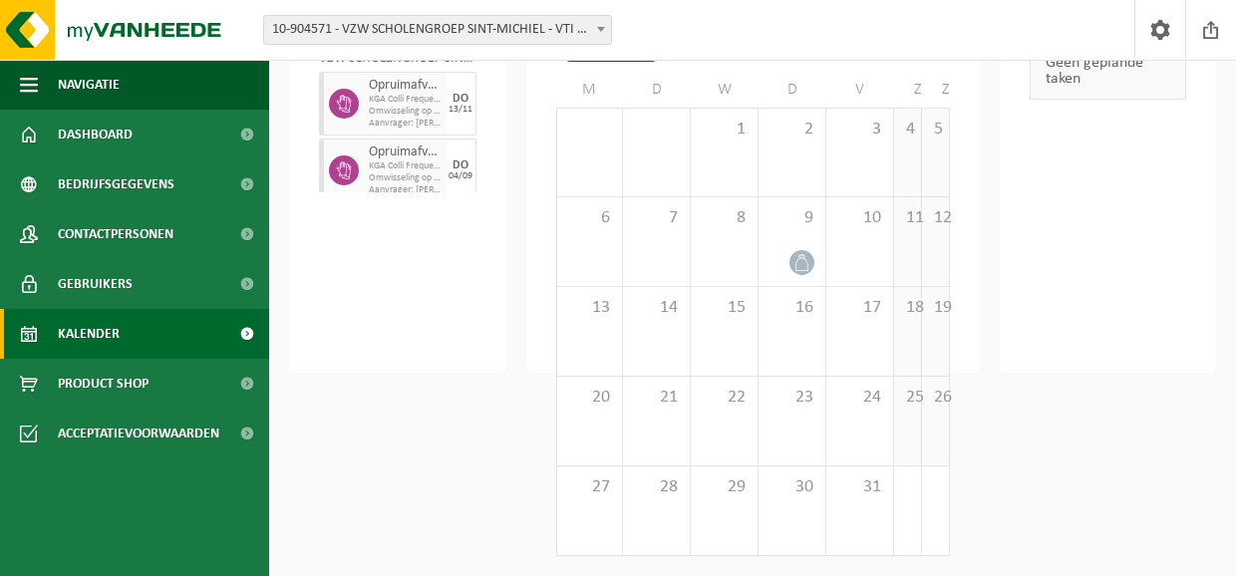
scroll to position [0, 0]
